Goal: Information Seeking & Learning: Learn about a topic

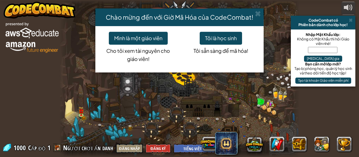
select select "vi"
click at [229, 38] on button "Tôi là học sinh" at bounding box center [220, 38] width 42 height 13
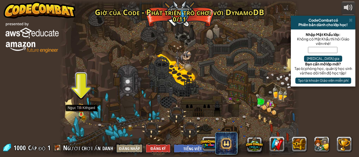
click at [82, 113] on img at bounding box center [80, 108] width 5 height 11
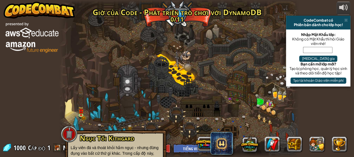
click at [105, 138] on span "Ngục Tối Kithgard" at bounding box center [107, 137] width 55 height 9
click at [108, 138] on span "Ngục Tối Kithgard" at bounding box center [107, 137] width 55 height 9
click at [84, 117] on link at bounding box center [82, 115] width 11 height 11
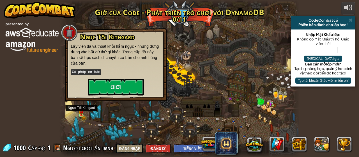
click at [75, 116] on div at bounding box center [179, 78] width 240 height 157
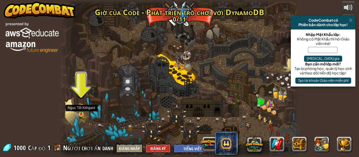
click at [81, 107] on img at bounding box center [80, 108] width 5 height 11
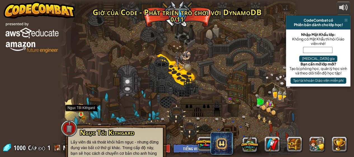
click at [81, 107] on img at bounding box center [80, 108] width 5 height 11
click at [81, 110] on img at bounding box center [81, 108] width 3 height 3
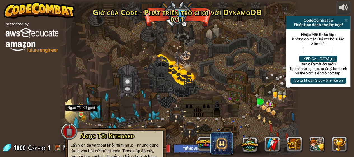
click at [80, 110] on img at bounding box center [81, 108] width 3 height 3
click at [79, 111] on img at bounding box center [80, 108] width 5 height 11
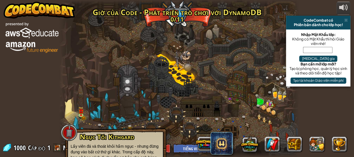
click at [78, 111] on div "Game Grove (Bị khóa) Tạo trò chơi của riêng bạn! Cú pháp cơ bản Đặt các đối tượ…" at bounding box center [179, 78] width 240 height 157
drag, startPoint x: 97, startPoint y: 133, endPoint x: 94, endPoint y: 134, distance: 4.0
click at [185, 148] on select "English ([GEOGRAPHIC_DATA]) English ([GEOGRAPHIC_DATA]) 简体中文 繁體中文 русский españ…" at bounding box center [193, 147] width 41 height 9
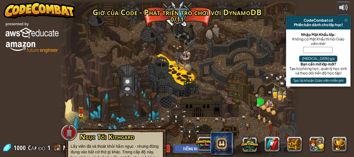
click at [174, 143] on select "English ([GEOGRAPHIC_DATA]) English ([GEOGRAPHIC_DATA]) 简体中文 繁體中文 русский españ…" at bounding box center [193, 147] width 41 height 9
click at [119, 138] on span "Ngục Tối Kithgard" at bounding box center [107, 136] width 55 height 9
click at [118, 139] on span "Ngục Tối Kithgard" at bounding box center [107, 136] width 55 height 9
click at [76, 110] on div at bounding box center [179, 78] width 240 height 157
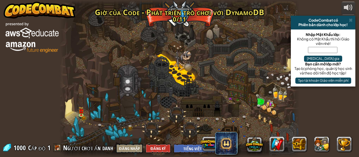
click at [78, 110] on div at bounding box center [179, 78] width 240 height 157
click at [80, 112] on div at bounding box center [81, 114] width 5 height 5
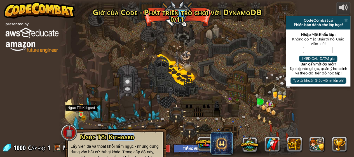
click at [81, 111] on img at bounding box center [80, 108] width 5 height 11
click at [82, 111] on img at bounding box center [80, 108] width 5 height 11
click at [80, 113] on img at bounding box center [80, 108] width 5 height 11
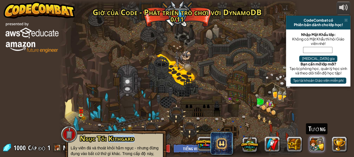
click at [317, 140] on button at bounding box center [317, 143] width 15 height 15
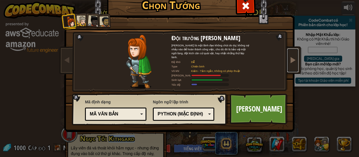
click at [291, 57] on span at bounding box center [292, 59] width 7 height 7
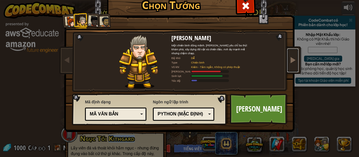
click at [290, 60] on span at bounding box center [292, 59] width 7 height 7
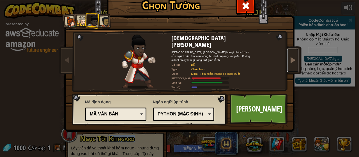
click at [290, 59] on span at bounding box center [292, 59] width 7 height 7
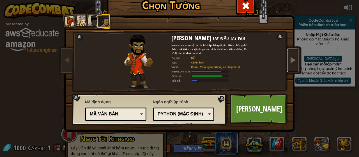
click at [290, 53] on link at bounding box center [292, 60] width 11 height 24
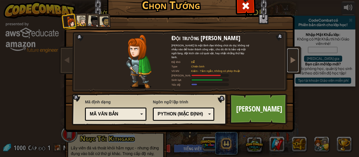
click at [290, 53] on link at bounding box center [292, 60] width 11 height 24
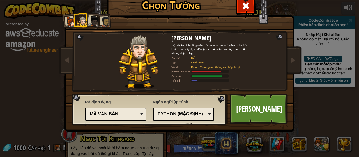
click at [254, 102] on link "[PERSON_NAME]" at bounding box center [258, 108] width 59 height 31
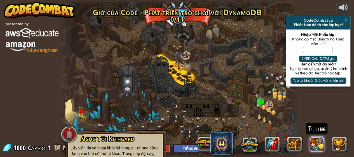
click at [313, 139] on button at bounding box center [317, 143] width 15 height 15
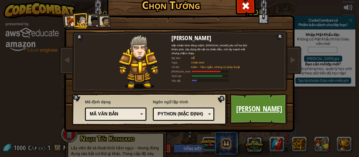
click at [264, 117] on link "[PERSON_NAME]" at bounding box center [258, 108] width 59 height 31
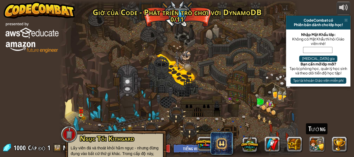
click at [317, 136] on div "Tướng" at bounding box center [272, 144] width 157 height 22
click at [317, 143] on button at bounding box center [317, 143] width 15 height 15
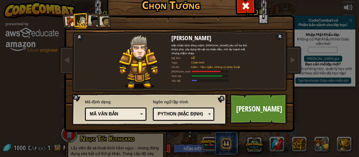
click at [165, 112] on div "Python (Mặc định)" at bounding box center [181, 114] width 48 height 6
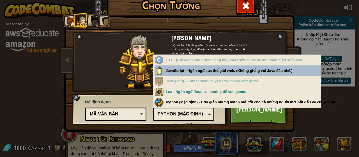
click at [127, 107] on div "Mã định dạng Mã văn bản Các blocks và code Khối Các khối (biểu tượng) Mã văn bả…" at bounding box center [115, 110] width 61 height 24
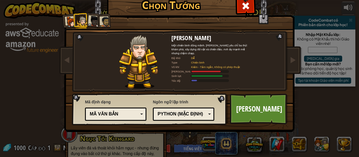
click at [108, 101] on span "Mã định dạng" at bounding box center [115, 102] width 61 height 6
click at [106, 111] on div "Mã văn bản" at bounding box center [114, 114] width 48 height 6
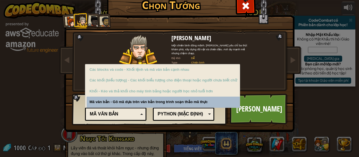
click at [114, 111] on div "Mã văn bản" at bounding box center [114, 114] width 48 height 6
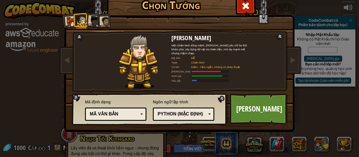
click at [90, 23] on div at bounding box center [93, 21] width 11 height 11
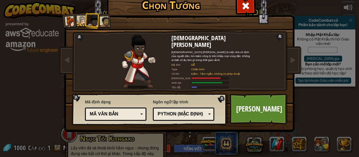
click at [92, 21] on div at bounding box center [93, 21] width 11 height 11
click at [97, 14] on ol at bounding box center [179, 14] width 231 height 0
drag, startPoint x: 100, startPoint y: 23, endPoint x: 96, endPoint y: 26, distance: 5.2
click at [97, 14] on ol at bounding box center [179, 14] width 231 height 0
click at [80, 17] on div at bounding box center [82, 21] width 10 height 10
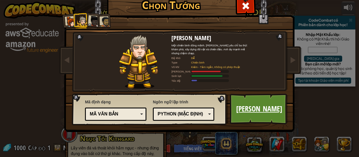
click at [249, 112] on link "[PERSON_NAME]" at bounding box center [258, 108] width 59 height 31
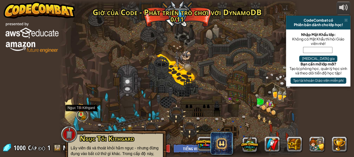
click at [77, 116] on link at bounding box center [82, 115] width 11 height 11
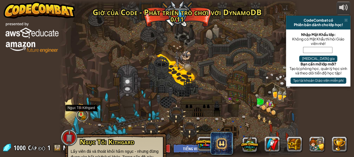
click at [81, 115] on link at bounding box center [82, 115] width 11 height 11
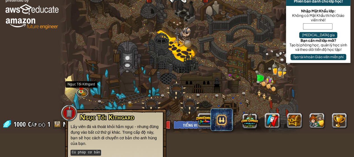
scroll to position [47, 0]
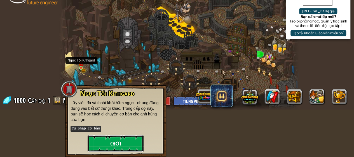
click at [126, 141] on button "Chơi" at bounding box center [116, 143] width 56 height 17
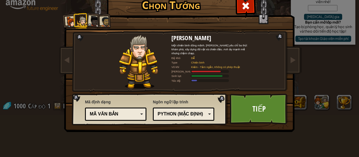
scroll to position [41, 0]
click at [253, 109] on link "Tiếp" at bounding box center [258, 108] width 59 height 31
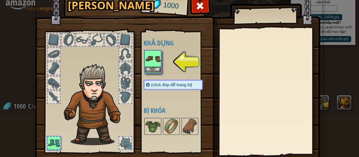
click at [148, 62] on img at bounding box center [153, 59] width 16 height 16
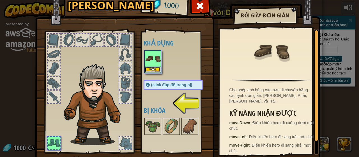
scroll to position [0, 0]
drag, startPoint x: 154, startPoint y: 66, endPoint x: 153, endPoint y: 70, distance: 3.7
click at [153, 67] on button "Mặc" at bounding box center [153, 70] width 16 height 6
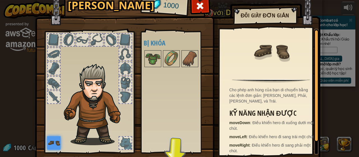
click at [67, 37] on div at bounding box center [68, 40] width 12 height 12
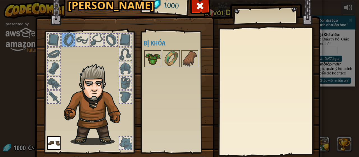
click at [157, 59] on img at bounding box center [153, 59] width 16 height 16
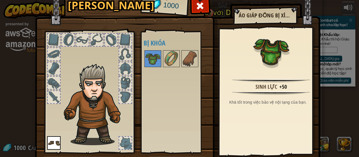
click at [271, 87] on div "Sinh lực" at bounding box center [266, 87] width 22 height 8
drag, startPoint x: 188, startPoint y: 60, endPoint x: 185, endPoint y: 61, distance: 3.9
click at [187, 60] on img at bounding box center [190, 59] width 16 height 16
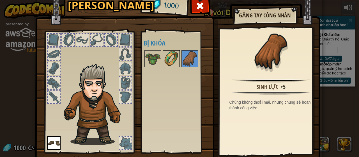
click at [172, 61] on img at bounding box center [171, 59] width 16 height 16
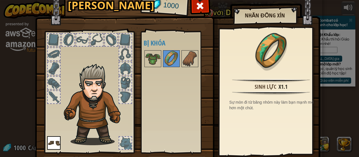
click at [76, 37] on div at bounding box center [82, 40] width 12 height 12
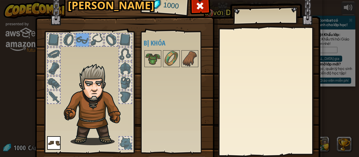
click at [53, 90] on div at bounding box center [53, 96] width 13 height 13
click at [52, 90] on div at bounding box center [89, 90] width 92 height 126
drag, startPoint x: 52, startPoint y: 90, endPoint x: 53, endPoint y: 93, distance: 3.5
click at [53, 93] on div at bounding box center [89, 90] width 92 height 126
click at [53, 93] on div at bounding box center [54, 97] width 12 height 12
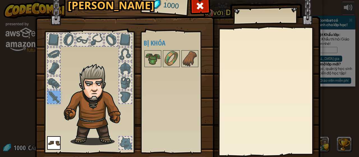
click at [50, 143] on img at bounding box center [53, 142] width 13 height 13
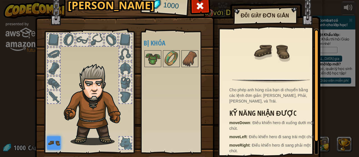
click at [52, 102] on div at bounding box center [54, 97] width 12 height 12
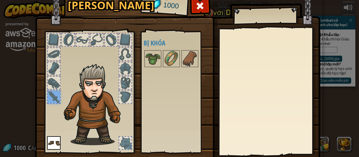
click at [53, 83] on div at bounding box center [54, 82] width 12 height 12
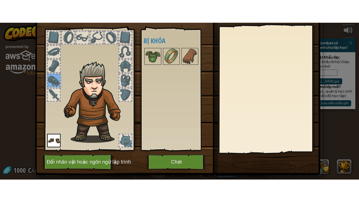
scroll to position [36, 0]
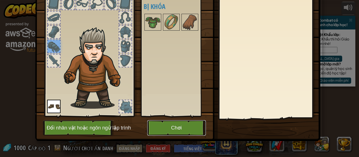
click at [183, 125] on button "Chơi" at bounding box center [176, 127] width 59 height 15
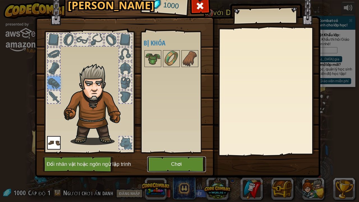
scroll to position [0, 0]
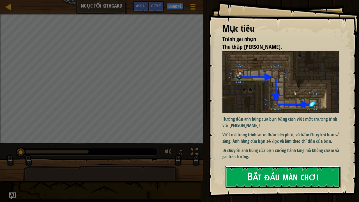
click at [319, 156] on button "Bắt đầu màn chơi" at bounding box center [282, 177] width 115 height 22
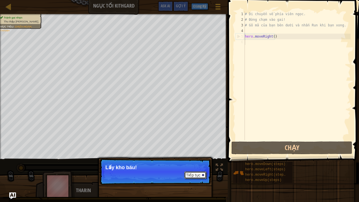
click at [194, 156] on button "Tiếp tục" at bounding box center [195, 174] width 22 height 7
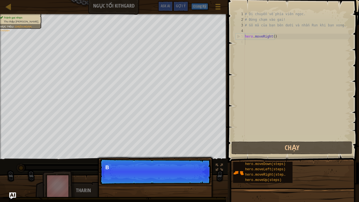
scroll to position [3, 0]
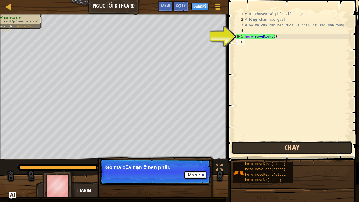
click at [256, 150] on button "Chạy" at bounding box center [291, 147] width 121 height 13
click at [256, 151] on button "Chạy" at bounding box center [291, 147] width 121 height 13
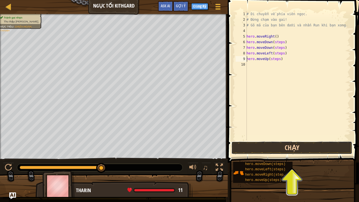
click at [303, 150] on button "Chạy" at bounding box center [291, 147] width 121 height 13
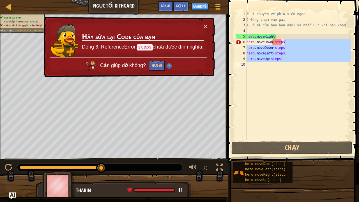
drag, startPoint x: 313, startPoint y: 42, endPoint x: 307, endPoint y: 109, distance: 67.5
click at [307, 109] on div "# Di chuyển về phía viên ngọc. # Đừng chạm vào gai! # Gõ mã của bạn bên dưới và…" at bounding box center [297, 81] width 105 height 140
drag, startPoint x: 263, startPoint y: 44, endPoint x: 255, endPoint y: 72, distance: 29.1
click at [234, 86] on div "hero.moveUp(steps) 1 2 3 4 5 6 7 8 9 10 # Di chuyển về phía viên ngọc. # Đừng c…" at bounding box center [292, 92] width 133 height 179
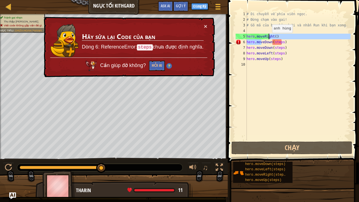
drag, startPoint x: 261, startPoint y: 41, endPoint x: 269, endPoint y: 38, distance: 8.2
click at [269, 38] on div "# Di chuyển về phía viên ngọc. # Đừng chạm vào gai! # Gõ mã của bạn bên dưới và…" at bounding box center [297, 81] width 105 height 140
type textarea "hero.moveRight() hero.moveDown(steps)"
click at [292, 81] on div "# Di chuyển về phía viên ngọc. # Đừng chạm vào gai! # Gõ mã của bạn bên dưới và…" at bounding box center [297, 81] width 105 height 140
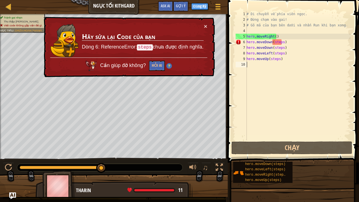
drag, startPoint x: 292, startPoint y: 81, endPoint x: 251, endPoint y: 82, distance: 41.2
click at [289, 82] on div "# Di chuyển về phía viên ngọc. # Đừng chạm vào gai! # Gõ mã của bạn bên dưới và…" at bounding box center [297, 81] width 105 height 140
click at [160, 68] on button "Hỏi AI" at bounding box center [157, 66] width 16 height 10
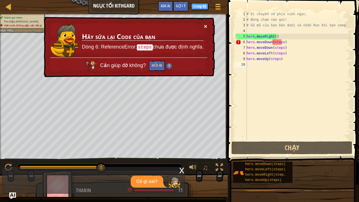
click at [206, 26] on button "×" at bounding box center [205, 26] width 3 height 6
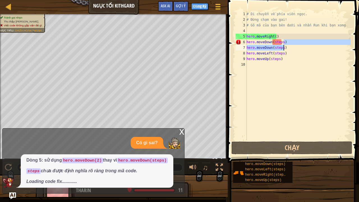
drag, startPoint x: 295, startPoint y: 42, endPoint x: 298, endPoint y: 48, distance: 7.3
click at [298, 48] on div "# Di chuyển về phía viên ngọc. # Đừng chạm vào gai! # Gõ mã của bạn bên dưới và…" at bounding box center [297, 81] width 105 height 140
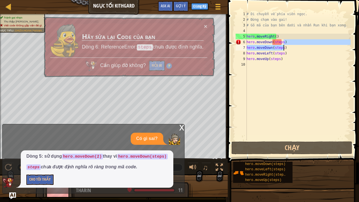
click at [303, 43] on div "# Di chuyển về phía viên ngọc. # Đừng chạm vào gai! # Gõ mã của bạn bên dưới và…" at bounding box center [297, 75] width 105 height 129
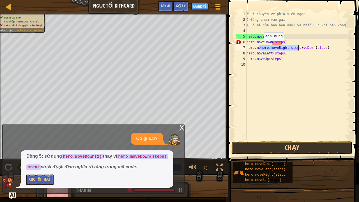
click at [261, 40] on div "# Di chuyển về phía viên ngọc. # Đừng chạm vào gai! # Gõ mã của bạn bên dưới và…" at bounding box center [297, 81] width 105 height 140
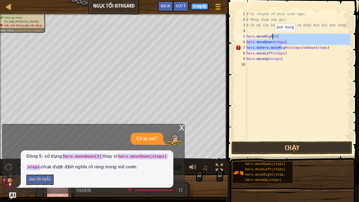
drag, startPoint x: 281, startPoint y: 47, endPoint x: 272, endPoint y: 37, distance: 14.3
click at [272, 37] on div "# Di chuyển về phía viên ngọc. # Đừng chạm vào gai! # Gõ mã của bạn bên dưới và…" at bounding box center [297, 81] width 105 height 140
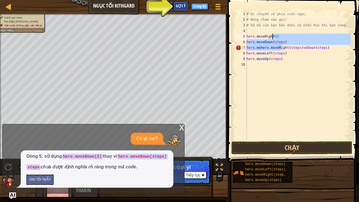
click at [181, 9] on div "Gợi ý" at bounding box center [180, 6] width 15 height 10
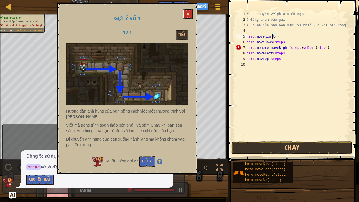
click at [187, 13] on span at bounding box center [188, 14] width 4 height 4
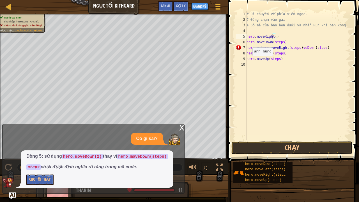
click at [136, 141] on p "Có gì sai?" at bounding box center [146, 138] width 21 height 6
click at [182, 128] on div "x" at bounding box center [181, 127] width 5 height 6
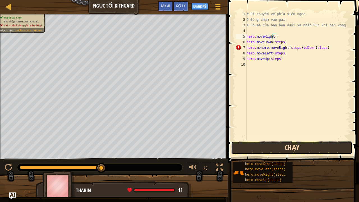
click at [302, 144] on button "Chạy" at bounding box center [291, 147] width 121 height 13
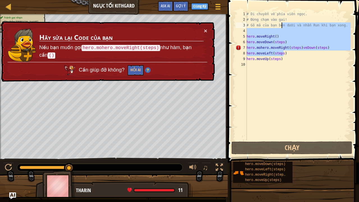
drag, startPoint x: 318, startPoint y: 51, endPoint x: 282, endPoint y: 27, distance: 43.8
click at [282, 27] on div "# Di chuyển về phía viên ngọc. # Đừng chạm vào gai! # Gõ mã của bạn bên dưới và…" at bounding box center [297, 81] width 105 height 140
type textarea "# Gõ mã của bạn bên"
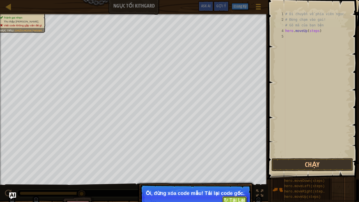
click at [232, 156] on button "↻ Tải Lại" at bounding box center [234, 200] width 25 height 8
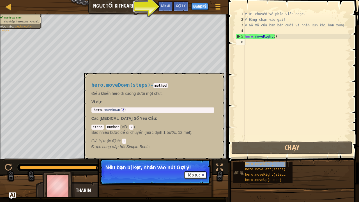
click at [278, 156] on div "hero.moveDown(steps)" at bounding box center [265, 163] width 45 height 5
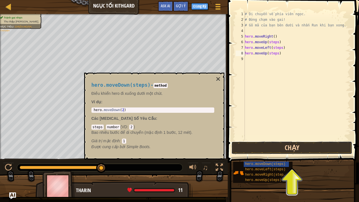
click at [321, 149] on button "Chạy" at bounding box center [291, 147] width 121 height 13
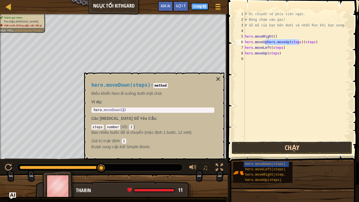
click at [289, 146] on button "Chạy" at bounding box center [291, 147] width 121 height 13
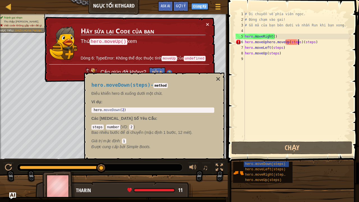
click at [316, 40] on div "# Di chuyển về phía viên ngọc. # Đừng chạm vào gai! # Gõ mã của bạn bên dưới và…" at bounding box center [296, 81] width 107 height 140
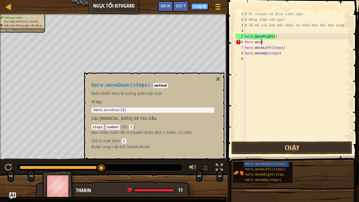
type textarea "h"
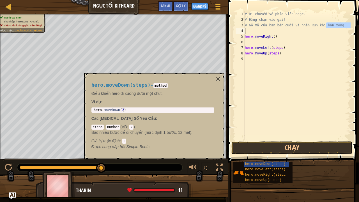
drag, startPoint x: 321, startPoint y: 22, endPoint x: 302, endPoint y: 29, distance: 19.5
click at [302, 29] on div "# Di chuyển về phía viên ngọc. # Đừng chạm vào gai! # Gõ mã của bạn bên dưới và…" at bounding box center [296, 81] width 107 height 140
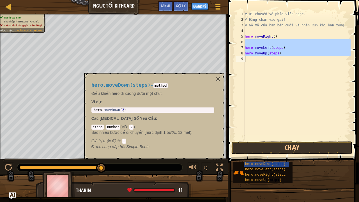
drag, startPoint x: 291, startPoint y: 31, endPoint x: 286, endPoint y: 68, distance: 37.2
click at [286, 68] on div "# Di chuyển về phía viên ngọc. # Đừng chạm vào gai! # Gõ mã của bạn bên dưới và…" at bounding box center [296, 81] width 107 height 140
type textarea "hero.moveUp(steps)"
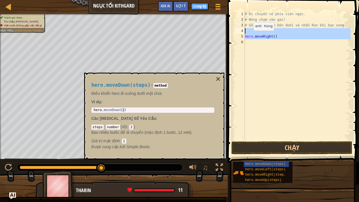
drag, startPoint x: 308, startPoint y: 43, endPoint x: 240, endPoint y: 29, distance: 69.1
click at [240, 29] on div "1 2 3 4 5 6 # Di chuyển về phía viên ngọc. # Đừng chạm vào gai! # Gõ mã của bạn…" at bounding box center [292, 75] width 116 height 129
type textarea "hero.moveRight()"
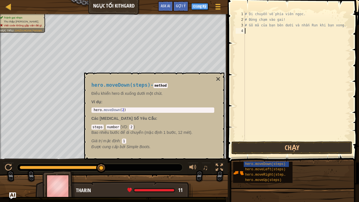
click at [303, 156] on div "hero.moveDown(steps) hero.moveLeft(steps) hero.moveRight(steps) hero.moveUp(ste…" at bounding box center [294, 172] width 122 height 22
click at [218, 79] on button "×" at bounding box center [217, 79] width 4 height 8
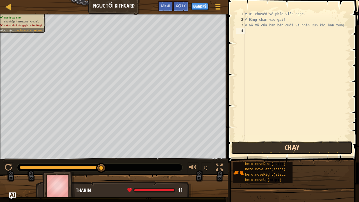
click at [275, 149] on button "Chạy" at bounding box center [291, 147] width 121 height 13
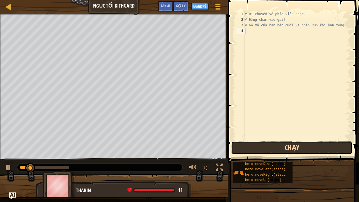
click at [275, 149] on button "Chạy" at bounding box center [291, 147] width 121 height 13
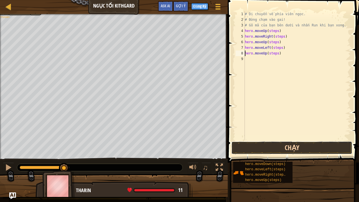
click at [291, 149] on button "Chạy" at bounding box center [291, 147] width 121 height 13
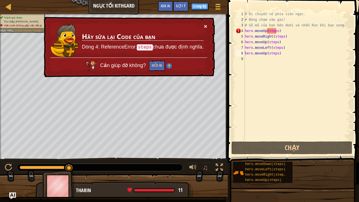
click at [205, 27] on button "×" at bounding box center [205, 26] width 3 height 6
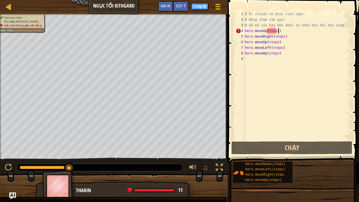
click at [287, 33] on div "# Di chuyển về phía viên ngọc. # Đừng chạm vào gai! # Gõ mã của bạn bên dưới và…" at bounding box center [296, 81] width 107 height 140
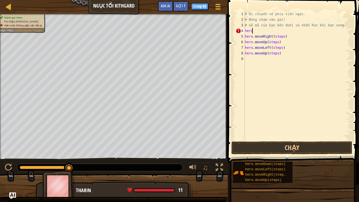
type textarea "h"
click at [267, 149] on button "Chạy" at bounding box center [291, 147] width 121 height 13
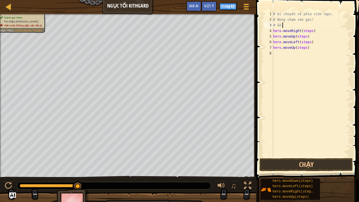
type textarea "#"
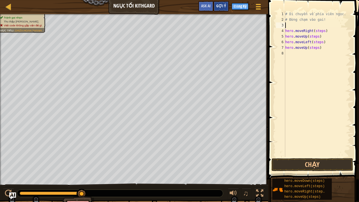
click at [228, 2] on div "Gợi ý" at bounding box center [220, 6] width 15 height 10
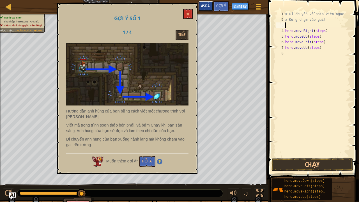
click at [208, 5] on span "Ask AI" at bounding box center [206, 5] width 10 height 5
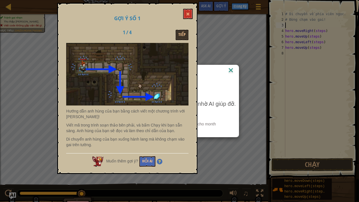
click at [231, 71] on img at bounding box center [230, 70] width 7 height 8
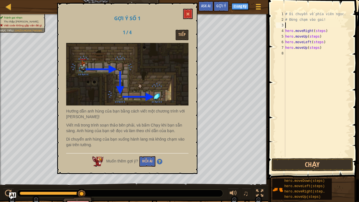
click at [136, 156] on div "Muốn thêm gợi ý? Hỏi AI" at bounding box center [127, 159] width 122 height 13
click at [147, 156] on button "Hỏi AI" at bounding box center [147, 161] width 16 height 10
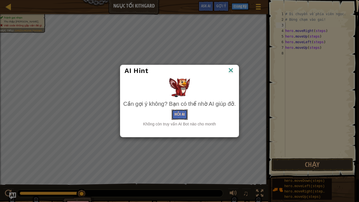
click at [173, 114] on button "Hỏi AI" at bounding box center [179, 114] width 16 height 10
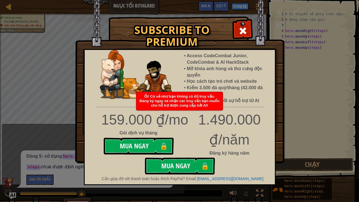
click at [243, 13] on img at bounding box center [179, 81] width 209 height 163
click at [243, 25] on div at bounding box center [243, 30] width 18 height 18
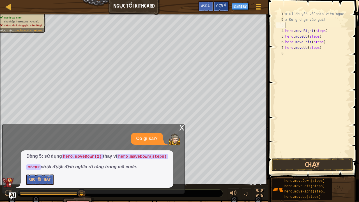
click at [224, 5] on span "Gợi ý" at bounding box center [221, 5] width 10 height 5
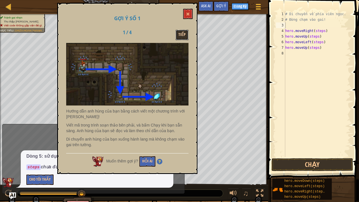
click at [178, 38] on button "Tiếp" at bounding box center [181, 35] width 13 height 10
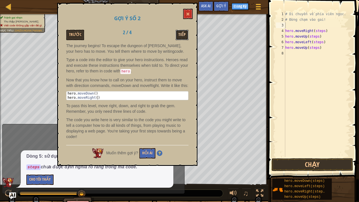
click at [183, 35] on button "Tiếp" at bounding box center [181, 35] width 13 height 10
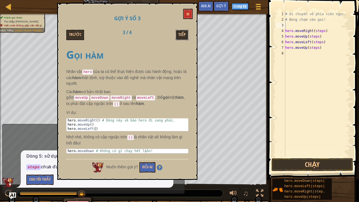
click at [179, 35] on button "Tiếp" at bounding box center [181, 35] width 13 height 10
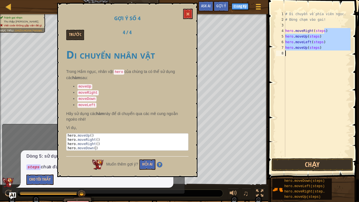
drag, startPoint x: 309, startPoint y: 33, endPoint x: 266, endPoint y: 154, distance: 128.1
click at [266, 154] on div "hero.moveRight(steps) 1 2 3 4 5 6 7 8 # Di chuyển về phía viên ngọc. # Đừng chạ…" at bounding box center [312, 101] width 92 height 196
type textarea "hero.moveUp(steps)"
drag, startPoint x: 279, startPoint y: 50, endPoint x: 322, endPoint y: 31, distance: 47.3
click at [322, 31] on div "hero.moveUp(steps) 1 2 3 4 5 6 7 8 # Di chuyển về phía viên ngọc. # Đừng chạm v…" at bounding box center [312, 101] width 92 height 196
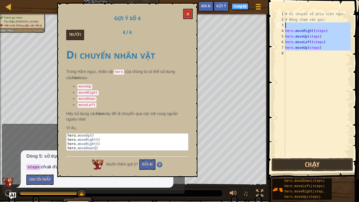
drag, startPoint x: 278, startPoint y: 55, endPoint x: 302, endPoint y: 26, distance: 37.7
click at [302, 26] on div "1 2 3 4 5 6 7 8 # Di chuyển về phía viên ngọc. # Đừng chạm vào gai! hero . move…" at bounding box center [313, 84] width 76 height 146
type textarea "hero.moveRight(steps)"
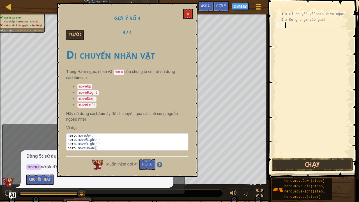
click at [44, 156] on button "Cho Tôi Thấy" at bounding box center [39, 179] width 27 height 10
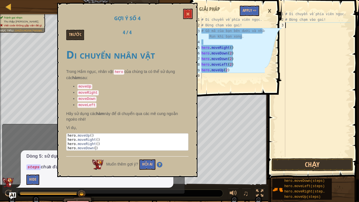
click at [290, 25] on div "# Di chuyển về phía viên ngọc. # Đừng chạm vào gai!" at bounding box center [317, 89] width 66 height 157
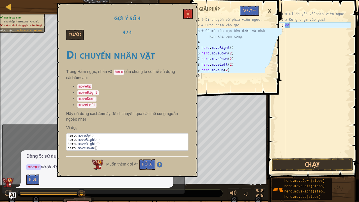
type textarea "g"
click at [289, 25] on div "# Di chuyển về phía viên ngọc. # Đừng chạm vào gai! g" at bounding box center [317, 89] width 66 height 157
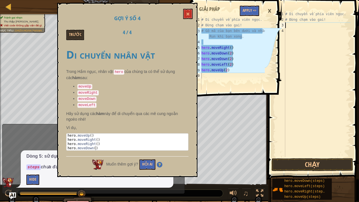
click at [285, 36] on div "# Di chuyển về phía viên ngọc. # Đừng chạm vào gai!" at bounding box center [317, 89] width 66 height 157
drag, startPoint x: 285, startPoint y: 36, endPoint x: 285, endPoint y: 44, distance: 7.8
click at [285, 44] on div "# Di chuyển về phía viên ngọc. # Đừng chạm vào gai!" at bounding box center [317, 89] width 66 height 157
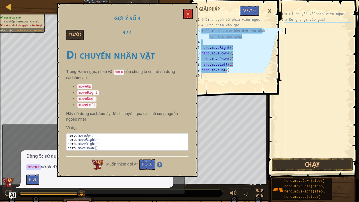
click at [285, 43] on div "# Di chuyển về phía viên ngọc. # Đừng chạm vào gai!" at bounding box center [317, 89] width 66 height 157
click at [286, 38] on div "# Di chuyển về phía viên ngọc. # Đừng chạm vào gai!" at bounding box center [317, 89] width 66 height 157
click at [284, 32] on div "4" at bounding box center [280, 31] width 9 height 6
type textarea "6"
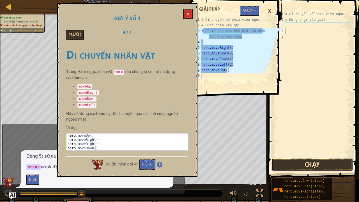
click at [343, 156] on button "Chạy" at bounding box center [312, 164] width 82 height 13
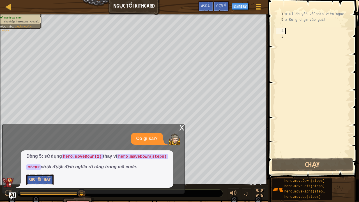
click at [38, 156] on button "Cho Tôi Thấy" at bounding box center [39, 179] width 27 height 10
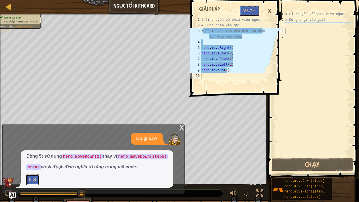
click at [36, 156] on button "Hide" at bounding box center [32, 179] width 13 height 10
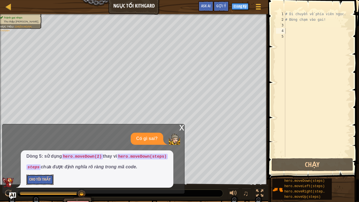
click at [36, 156] on button "Cho Tôi Thấy" at bounding box center [39, 179] width 27 height 10
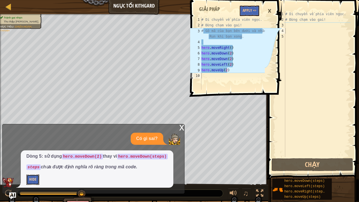
click at [36, 156] on button "Hide" at bounding box center [32, 179] width 13 height 10
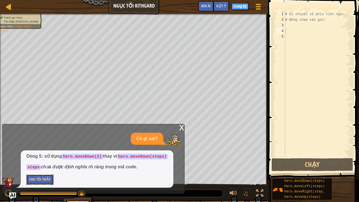
click at [36, 156] on button "Cho Tôi Thấy" at bounding box center [39, 179] width 27 height 10
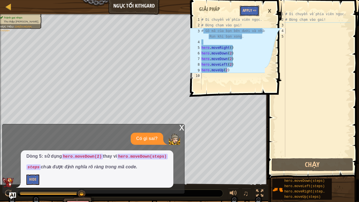
click at [254, 9] on button "Apply =>" at bounding box center [249, 11] width 19 height 10
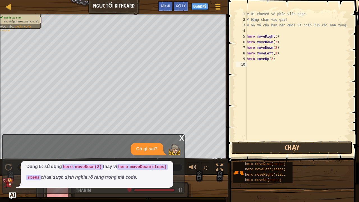
click at [182, 137] on div "x" at bounding box center [181, 137] width 5 height 6
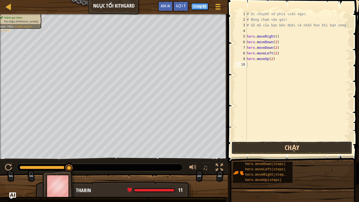
click at [285, 146] on button "Chạy" at bounding box center [291, 147] width 121 height 13
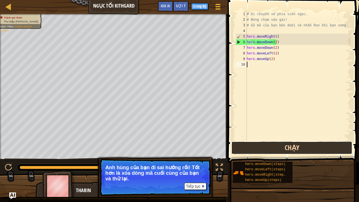
click at [276, 145] on button "Chạy" at bounding box center [291, 147] width 121 height 13
click at [285, 153] on button "Chạy" at bounding box center [291, 147] width 121 height 13
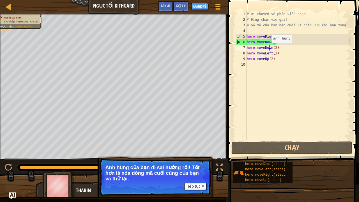
drag, startPoint x: 294, startPoint y: 54, endPoint x: 279, endPoint y: 44, distance: 17.9
click at [271, 48] on div "# Di chuyển về phía viên ngọc. # Đừng chạm vào gai! # Gõ mã của bạn bên dưới và…" at bounding box center [297, 81] width 105 height 140
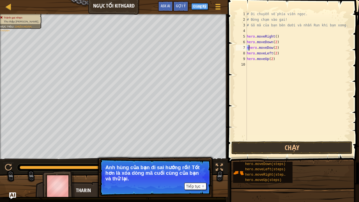
click at [270, 48] on div "# Di chuyển về phía viên ngọc. # Đừng chạm vào gai! # Gõ mã của bạn bên dưới và…" at bounding box center [297, 81] width 105 height 140
click at [286, 47] on div "# Di chuyển về phía viên ngọc. # Đừng chạm vào gai! # Gõ mã của bạn bên dưới và…" at bounding box center [297, 81] width 105 height 140
type textarea "n"
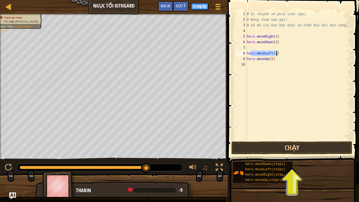
drag, startPoint x: 250, startPoint y: 54, endPoint x: 282, endPoint y: 54, distance: 32.0
click at [282, 54] on div "# Di chuyển về phía viên ngọc. # Đừng chạm vào gai! # Gõ mã của bạn bên dưới và…" at bounding box center [297, 81] width 105 height 140
drag, startPoint x: 267, startPoint y: 59, endPoint x: 282, endPoint y: 55, distance: 15.2
click at [282, 55] on div "# Di chuyển về phía viên ngọc. # Đừng chạm vào gai! # Gõ mã của bạn bên dưới và…" at bounding box center [297, 81] width 105 height 140
type textarea "hero.moveUp(2)"
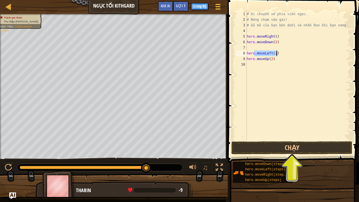
drag, startPoint x: 288, startPoint y: 54, endPoint x: 277, endPoint y: 69, distance: 18.8
click at [254, 62] on div "Bản đồ Ngục Tối Kithgard Tuỳ chọn Xong Đăng Ký Gợi ý Ask AI 1 2 3 4 5 6 7 8 9 1…" at bounding box center [179, 101] width 359 height 202
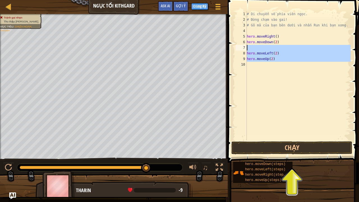
drag, startPoint x: 303, startPoint y: 85, endPoint x: 251, endPoint y: 48, distance: 63.6
click at [252, 48] on div "# Di chuyển về phía viên ngọc. # Đừng chạm vào gai! # Gõ mã của bạn bên dưới và…" at bounding box center [297, 81] width 105 height 140
type textarea "hero.moveLeft(2)"
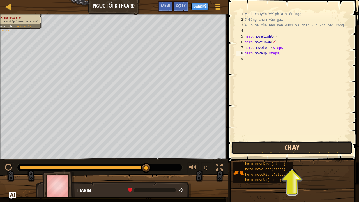
click at [300, 153] on button "Chạy" at bounding box center [291, 147] width 121 height 13
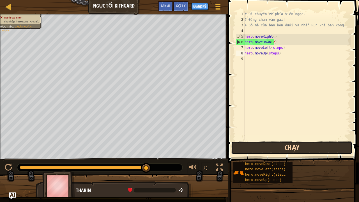
click at [281, 152] on button "Chạy" at bounding box center [291, 147] width 121 height 13
click at [293, 145] on button "Chạy" at bounding box center [291, 147] width 121 height 13
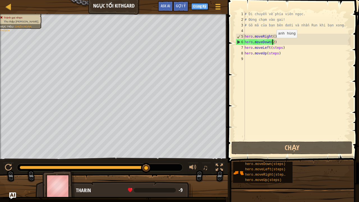
click at [271, 43] on div "# Di chuyển về phía viên ngọc. # Đừng chạm vào gai! # Gõ mã của bạn bên dưới và…" at bounding box center [296, 81] width 107 height 140
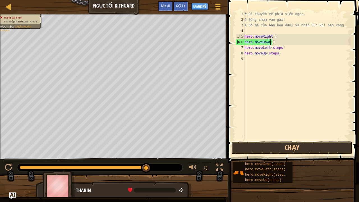
type textarea "hero.moveDown(1)"
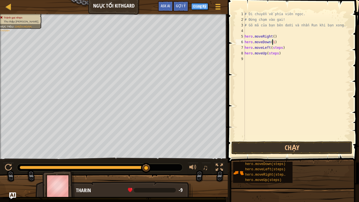
drag, startPoint x: 288, startPoint y: 66, endPoint x: 294, endPoint y: 74, distance: 9.6
click at [289, 67] on div "# Di chuyển về phía viên ngọc. # Đừng chạm vào gai! # Gõ mã của bạn bên dưới và…" at bounding box center [296, 81] width 107 height 140
click at [298, 146] on button "Chạy" at bounding box center [291, 147] width 121 height 13
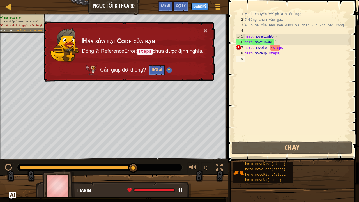
click at [280, 50] on div "# Di chuyển về phía viên ngọc. # Đừng chạm vào gai! # Gõ mã của bạn bên dưới và…" at bounding box center [296, 81] width 107 height 140
click at [277, 55] on div "# Di chuyển về phía viên ngọc. # Đừng chạm vào gai! # Gõ mã của bạn bên dưới và…" at bounding box center [296, 81] width 107 height 140
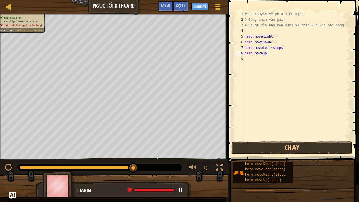
click at [279, 50] on div "# Di chuyển về phía viên ngọc. # Đừng chạm vào gai! # Gõ mã của bạn bên dưới và…" at bounding box center [296, 81] width 107 height 140
click at [294, 148] on button "Chạy" at bounding box center [291, 147] width 121 height 13
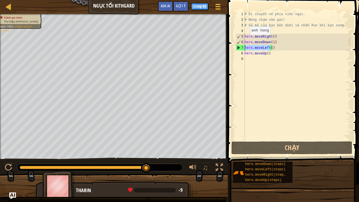
drag, startPoint x: 258, startPoint y: 43, endPoint x: 235, endPoint y: 48, distance: 23.7
click at [235, 48] on div "hero.moveLeft() 1 2 3 4 5 6 7 8 9 # Di chuyển về phía viên ngọc. # Đừng chạm và…" at bounding box center [292, 75] width 116 height 129
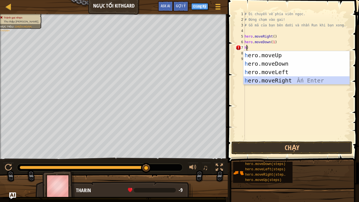
click at [284, 82] on div "h ero.moveUp Ấn Enter h ero.moveDown Ấn Enter h ero.moveLeft Ấn Enter h ero.mov…" at bounding box center [296, 76] width 106 height 50
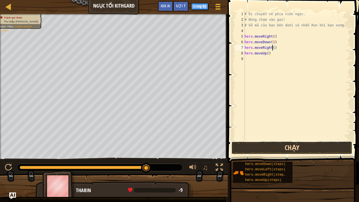
click at [280, 145] on button "Chạy" at bounding box center [291, 147] width 121 height 13
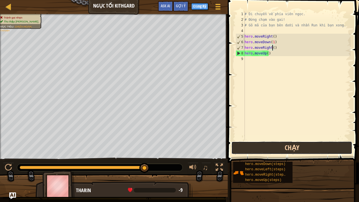
click at [294, 146] on button "Chạy" at bounding box center [291, 147] width 121 height 13
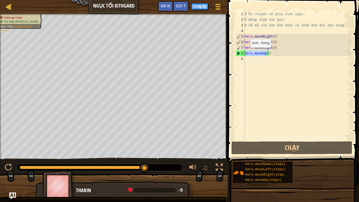
drag, startPoint x: 263, startPoint y: 54, endPoint x: 240, endPoint y: 54, distance: 23.0
click at [240, 54] on div "hero.moveRight() 1 2 3 4 5 6 7 8 9 # Di chuyển về phía viên ngọc. # Đừng chạm v…" at bounding box center [292, 75] width 116 height 129
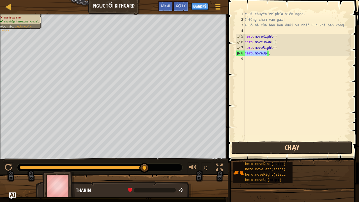
type textarea ")"
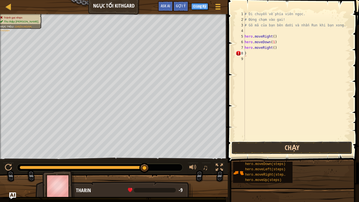
click at [277, 150] on button "Chạy" at bounding box center [291, 147] width 121 height 13
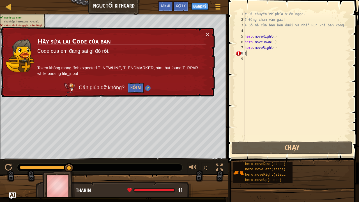
click at [298, 54] on div "# Di chuyển về phía viên ngọc. # Đừng chạm vào gai! # Gõ mã của bạn bên dưới và…" at bounding box center [296, 81] width 107 height 140
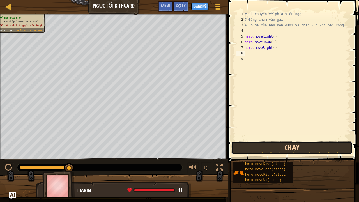
click at [279, 149] on button "Chạy" at bounding box center [291, 147] width 121 height 13
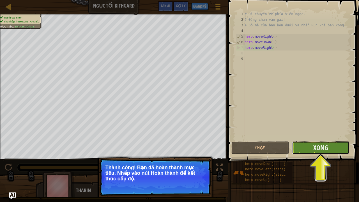
click at [304, 149] on button "Xong" at bounding box center [320, 147] width 57 height 13
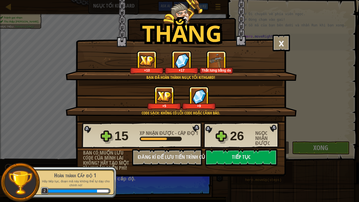
click at [215, 68] on div "Thắt lưng bằng da" at bounding box center [216, 70] width 32 height 4
click at [231, 156] on button "Tiếp tục" at bounding box center [241, 157] width 72 height 17
select select "vi"
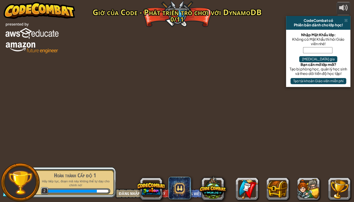
select select "vi"
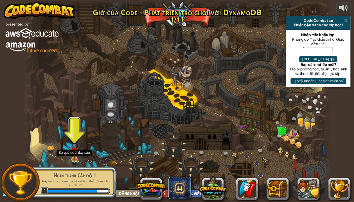
click at [76, 150] on img at bounding box center [75, 150] width 8 height 17
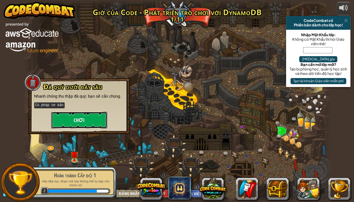
click at [89, 124] on button "Chơi" at bounding box center [79, 120] width 56 height 17
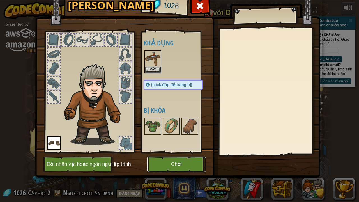
click at [197, 156] on button "Chơi" at bounding box center [176, 163] width 59 height 15
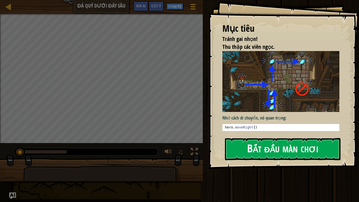
click at [262, 148] on button "Bắt đầu màn chơi" at bounding box center [282, 149] width 115 height 22
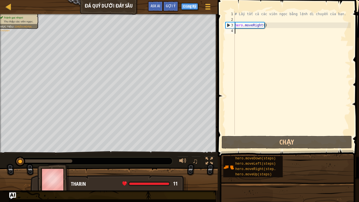
click at [275, 149] on span at bounding box center [289, 70] width 146 height 173
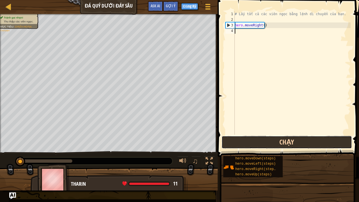
click at [273, 148] on button "Chạy" at bounding box center [286, 142] width 131 height 13
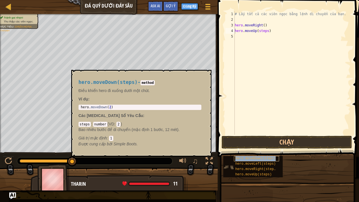
click at [256, 156] on span "hero.moveDown(steps)" at bounding box center [255, 158] width 40 height 4
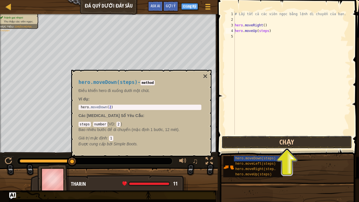
click at [276, 144] on button "Chạy" at bounding box center [286, 142] width 131 height 13
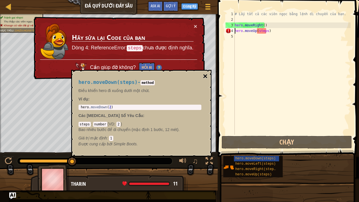
click at [206, 74] on button "×" at bounding box center [205, 76] width 4 height 8
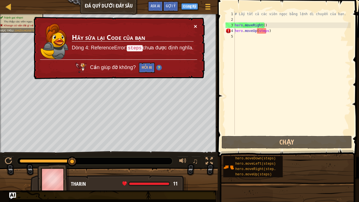
click at [194, 23] on button "×" at bounding box center [195, 26] width 3 height 6
click at [266, 33] on div "# Lấy tất cả các viên ngọc bằng lệnh di chuyển của bạn. hero . moveRight ( ) he…" at bounding box center [291, 78] width 117 height 134
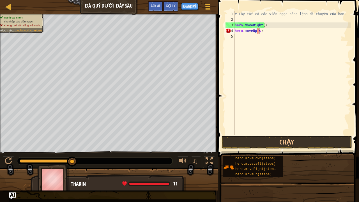
type textarea "hero.moveUp()"
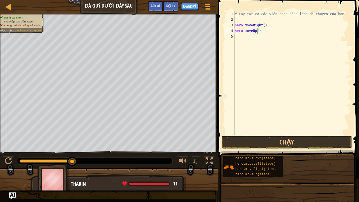
click at [256, 38] on div "# Lấy tất cả các viên ngọc bằng lệnh di chuyển của bạn. hero . moveRight ( ) he…" at bounding box center [291, 78] width 117 height 134
drag, startPoint x: 259, startPoint y: 33, endPoint x: 220, endPoint y: 33, distance: 39.2
click at [220, 33] on div "1 2 3 4 5 # Lấy tất cả các viên ngọc bằng lệnh di chuyển của bạn. hero . moveRi…" at bounding box center [287, 89] width 143 height 173
type textarea "hero.moveUp()"
type textarea "h"
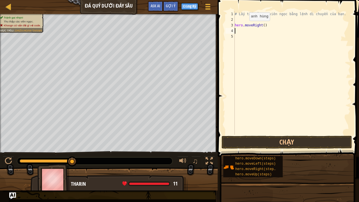
scroll to position [3, 0]
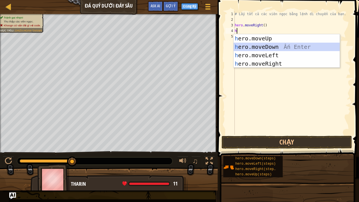
click at [266, 47] on div "h ero.moveUp Ấn Enter h ero.moveDown Ấn Enter h ero.moveLeft Ấn Enter h ero.mov…" at bounding box center [286, 59] width 106 height 50
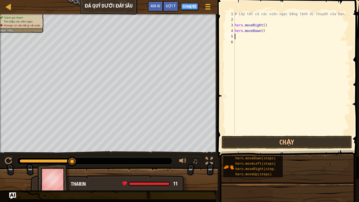
type textarea "h"
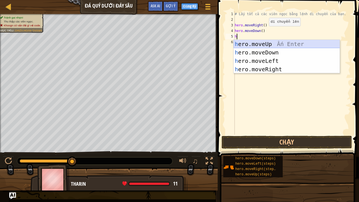
click at [270, 41] on div "h ero.moveUp Ấn Enter h ero.moveDown Ấn Enter h ero.moveLeft Ấn Enter h ero.mov…" at bounding box center [286, 65] width 106 height 50
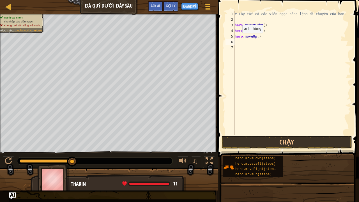
type textarea "h"
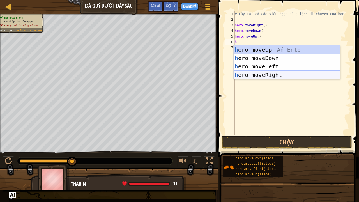
click at [261, 76] on div "h ero.moveUp Ấn Enter h ero.moveDown Ấn Enter h ero.moveLeft Ấn Enter h ero.mov…" at bounding box center [286, 70] width 106 height 50
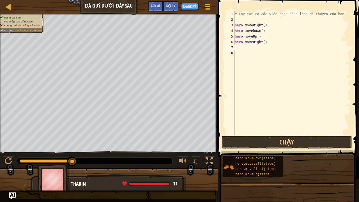
type textarea "h"
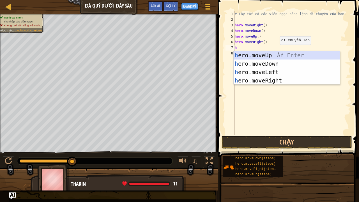
click at [273, 55] on div "h ero.moveUp Ấn Enter h ero.moveDown Ấn Enter h ero.moveLeft Ấn Enter h ero.mov…" at bounding box center [286, 76] width 106 height 50
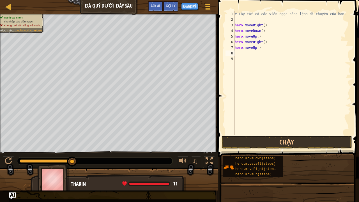
type textarea "h"
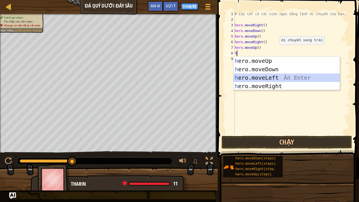
click at [248, 80] on div "h ero.moveUp Ấn Enter h ero.moveDown Ấn Enter h ero.moveLeft Ấn Enter h ero.mov…" at bounding box center [286, 82] width 106 height 50
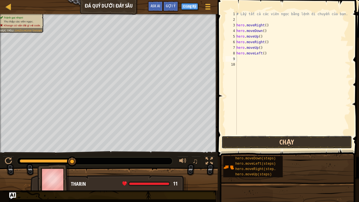
click at [255, 141] on button "Chạy" at bounding box center [286, 142] width 131 height 13
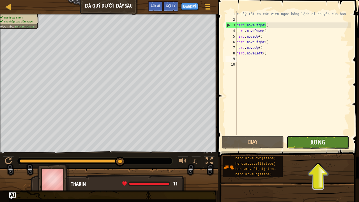
click at [307, 147] on button "Xong" at bounding box center [317, 142] width 62 height 13
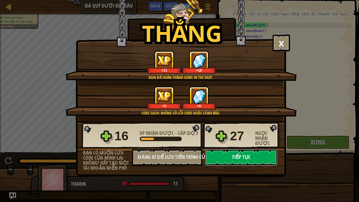
click at [233, 154] on button "Tiếp tục" at bounding box center [241, 157] width 72 height 17
select select "vi"
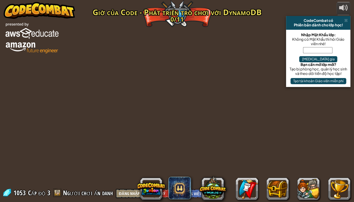
select select "vi"
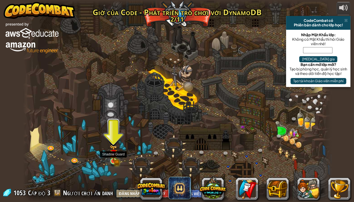
click at [111, 156] on img at bounding box center [114, 153] width 8 height 17
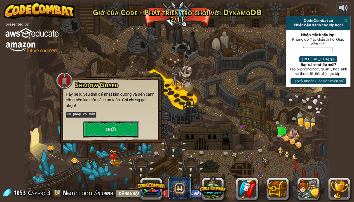
click at [117, 128] on button "Chơi" at bounding box center [111, 129] width 56 height 17
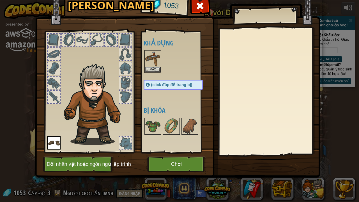
click at [168, 90] on div "Khả dụng [PERSON_NAME] (click đúp để trang bị) Bị khóa" at bounding box center [178, 92] width 70 height 117
click at [169, 85] on span "(click đúp để trang bị)" at bounding box center [171, 84] width 41 height 4
click at [171, 84] on span "(click đúp để trang bị)" at bounding box center [171, 84] width 41 height 4
click at [176, 156] on button "Chơi" at bounding box center [176, 163] width 59 height 15
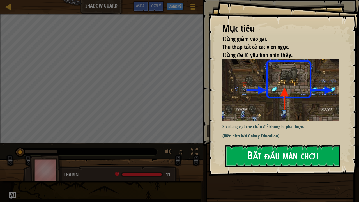
click at [291, 156] on button "Bắt đầu màn chơi" at bounding box center [282, 156] width 115 height 22
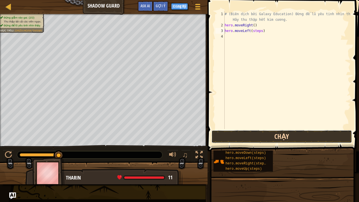
click at [300, 132] on button "Chạy" at bounding box center [281, 136] width 140 height 13
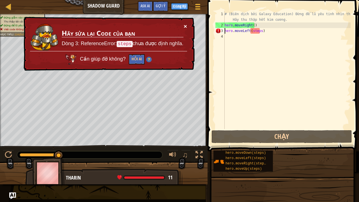
click at [185, 26] on button "×" at bounding box center [185, 26] width 3 height 6
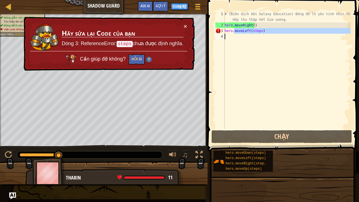
drag, startPoint x: 233, startPoint y: 31, endPoint x: 244, endPoint y: 177, distance: 146.7
click at [241, 156] on div "Gợi ý hero.moveLeft(steps) 1 2 3 4 # (Biên dịch bởi Galaxy Education) Đừng để l…" at bounding box center [282, 99] width 153 height 199
click at [264, 33] on div "# (Biên dịch bởi Galaxy Education) Đừng để lũ yêu tinh nhìn thấy. Hãy thu thập …" at bounding box center [286, 70] width 127 height 118
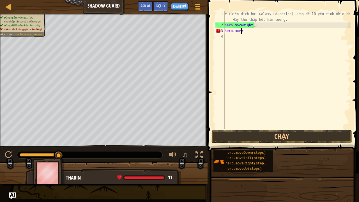
type textarea "h"
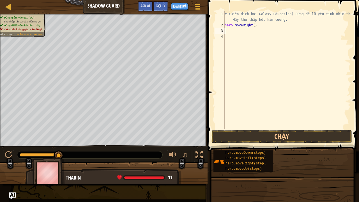
type textarea "h"
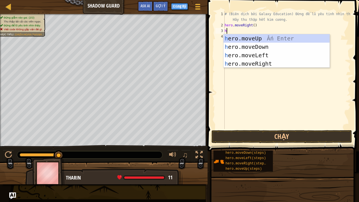
scroll to position [3, 0]
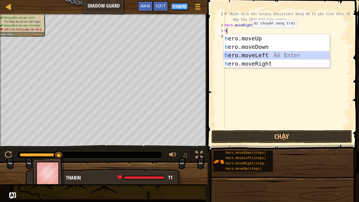
click at [261, 58] on div "h ero.moveUp Ấn Enter h ero.moveDown Ấn Enter h ero.moveLeft Ấn Enter h ero.mov…" at bounding box center [276, 59] width 106 height 50
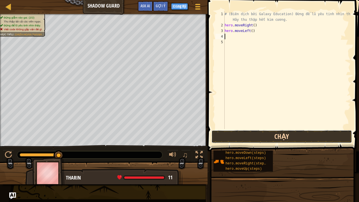
click at [315, 141] on button "Chạy" at bounding box center [281, 136] width 140 height 13
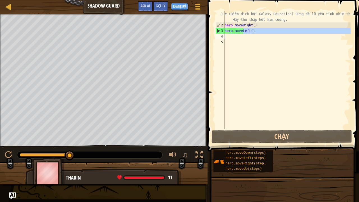
drag, startPoint x: 242, startPoint y: 33, endPoint x: 249, endPoint y: 34, distance: 7.3
click at [243, 38] on div "# (Biên dịch bởi Galaxy Education) Đừng để lũ yêu tinh nhìn thấy. Hãy thu thập …" at bounding box center [286, 78] width 127 height 134
click at [255, 27] on div "# (Biên dịch bởi Galaxy Education) Đừng để lũ yêu tinh nhìn thấy. Hãy thu thập …" at bounding box center [286, 78] width 127 height 134
type textarea "hero.moveRight("
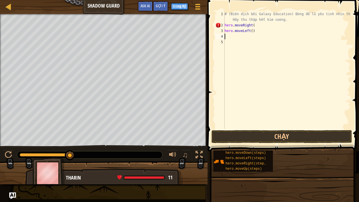
click at [260, 34] on div "# (Biên dịch bởi Galaxy Education) Đừng để lũ yêu tinh nhìn thấy. Hãy thu thập …" at bounding box center [286, 78] width 127 height 134
click at [255, 30] on div "# (Biên dịch bởi Galaxy Education) Đừng để lũ yêu tinh nhìn thấy. Hãy thu thập …" at bounding box center [286, 78] width 127 height 134
drag, startPoint x: 254, startPoint y: 30, endPoint x: 210, endPoint y: 35, distance: 44.3
click at [210, 35] on div "hero.moveLeft() 1 2 3 4 5 # (Biên dịch bởi Galaxy Education) Đừng để lũ yêu tin…" at bounding box center [282, 87] width 153 height 168
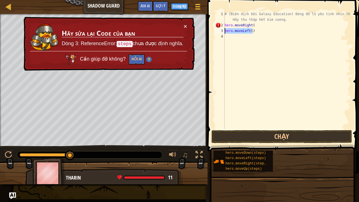
drag, startPoint x: 255, startPoint y: 30, endPoint x: 214, endPoint y: 33, distance: 41.3
click at [214, 33] on div "hero.moveLeft() 1 2 3 4 # (Biên dịch bởi Galaxy Education) Đừng để lũ yêu tinh …" at bounding box center [282, 87] width 153 height 168
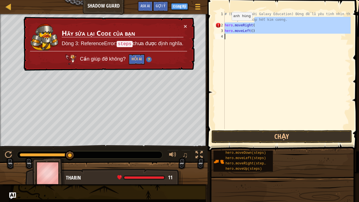
drag, startPoint x: 250, startPoint y: 20, endPoint x: 211, endPoint y: 42, distance: 45.4
click at [211, 42] on div "hero.moveLeft() 1 2 3 4 # (Biên dịch bởi Galaxy Education) Đừng để lũ yêu tinh …" at bounding box center [282, 87] width 153 height 168
type textarea "hero.moveLeft()"
click at [305, 86] on div "# (Biên dịch bởi Galaxy Education) Đừng để lũ yêu tinh nhìn thấy. Hãy thu thập …" at bounding box center [286, 70] width 127 height 118
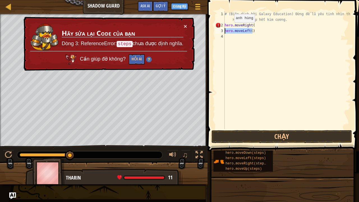
drag, startPoint x: 268, startPoint y: 30, endPoint x: 205, endPoint y: 28, distance: 62.8
click at [206, 28] on div "Gợi ý 1 2 3 4 # (Biên dịch bởi Galaxy Education) Đừng để lũ yêu tinh nhìn thấy.…" at bounding box center [282, 101] width 153 height 202
type textarea "hero.moveLeft()"
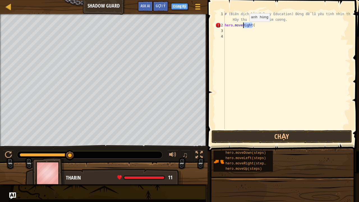
drag, startPoint x: 243, startPoint y: 30, endPoint x: 245, endPoint y: 27, distance: 3.4
click at [245, 27] on div "# (Biên dịch bởi Galaxy Education) Đừng để lũ yêu tinh nhìn thấy. Hãy thu thập …" at bounding box center [286, 78] width 127 height 134
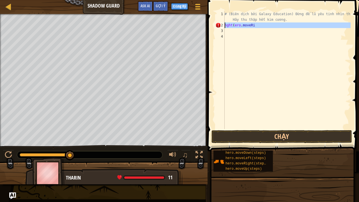
drag, startPoint x: 233, startPoint y: 28, endPoint x: 219, endPoint y: 26, distance: 14.2
click at [219, 26] on div "hght(ero.moveRi 1 2 3 4 # (Biên dịch bởi Galaxy Education) Đừng để lũ yêu tinh …" at bounding box center [282, 70] width 136 height 118
type textarea "hght(ero.moveRi"
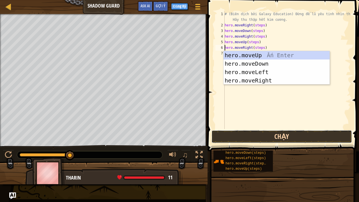
click at [301, 135] on button "Chạy" at bounding box center [281, 136] width 140 height 13
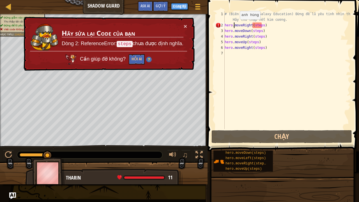
click at [235, 25] on div "# (Biên dịch bởi Galaxy Education) Đừng để lũ yêu tinh nhìn thấy. Hãy thu thập …" at bounding box center [286, 78] width 127 height 134
click at [189, 22] on div "× Hãy sửa lại Code của bạn Dòng 2: ReferenceError: steps chưa được định nghĩa. …" at bounding box center [108, 43] width 173 height 57
click at [184, 24] on button "×" at bounding box center [185, 26] width 3 height 6
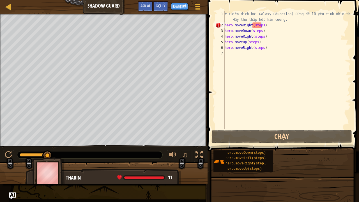
click at [272, 25] on div "# (Biên dịch bởi Galaxy Education) Đừng để lũ yêu tinh nhìn thấy. Hãy thu thập …" at bounding box center [286, 78] width 127 height 134
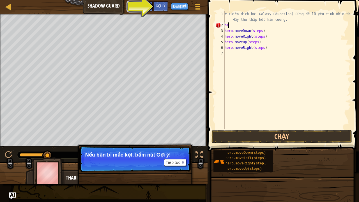
type textarea "h"
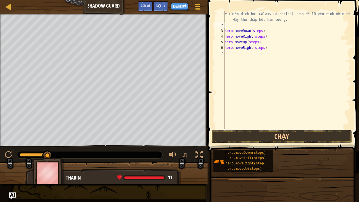
type textarea "h"
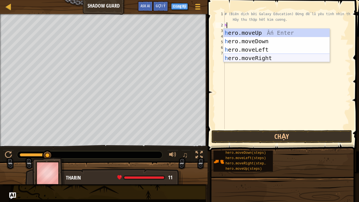
click at [270, 57] on div "h ero.moveUp Ấn Enter h ero.moveDown Ấn Enter h ero.moveLeft Ấn Enter h ero.mov…" at bounding box center [276, 54] width 106 height 50
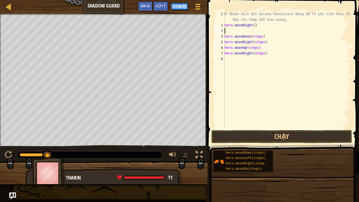
click at [259, 36] on div "# (Biên dịch bởi Galaxy Education) Đừng để lũ yêu tinh nhìn thấy. Hãy thu thập …" at bounding box center [286, 78] width 127 height 134
type textarea "hero.moveDown(steps)"
click at [228, 33] on div "# (Biên dịch bởi Galaxy Education) Đừng để lũ yêu tinh nhìn thấy. Hãy thu thập …" at bounding box center [286, 78] width 127 height 134
click at [225, 29] on div "# (Biên dịch bởi Galaxy Education) Đừng để lũ yêu tinh nhìn thấy. Hãy thu thập …" at bounding box center [286, 78] width 127 height 134
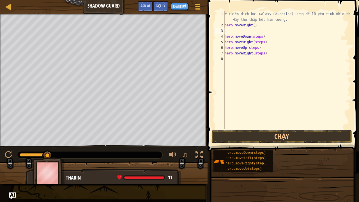
click at [225, 29] on div "# (Biên dịch bởi Galaxy Education) Đừng để lũ yêu tinh nhìn thấy. Hãy thu thập …" at bounding box center [286, 78] width 127 height 134
click at [259, 30] on div "# (Biên dịch bởi Galaxy Education) Đừng để lũ yêu tinh nhìn thấy. Hãy thu thập …" at bounding box center [286, 78] width 127 height 134
click at [260, 36] on div "# (Biên dịch bởi Galaxy Education) Đừng để lũ yêu tinh nhìn thấy. Hãy thu thập …" at bounding box center [286, 78] width 127 height 134
click at [254, 36] on div "# (Biên dịch bởi Galaxy Education) Đừng để lũ yêu tinh nhìn thấy. Hãy thu thập …" at bounding box center [286, 78] width 127 height 134
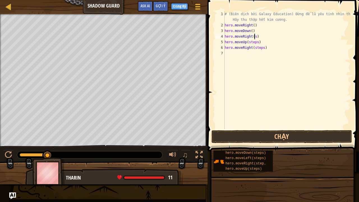
type textarea "hero.moveRight()"
click at [271, 55] on div "# (Biên dịch bởi Galaxy Education) Đừng để lũ yêu tinh nhìn thấy. Hãy thu thập …" at bounding box center [286, 78] width 127 height 134
click at [255, 41] on div "# (Biên dịch bởi Galaxy Education) Đừng để lũ yêu tinh nhìn thấy. Hãy thu thập …" at bounding box center [286, 78] width 127 height 134
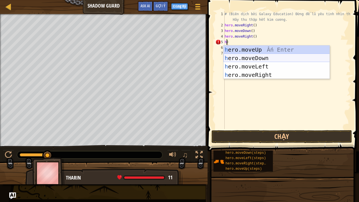
click at [277, 55] on div "h ero.moveUp Ấn Enter h ero.moveDown Ấn Enter h ero.moveLeft Ấn Enter h ero.mov…" at bounding box center [276, 70] width 106 height 50
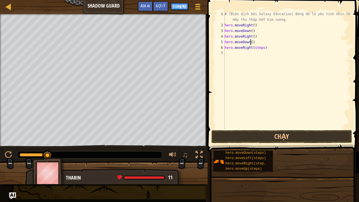
click at [261, 46] on div "# (Biên dịch bởi Galaxy Education) Đừng để lũ yêu tinh nhìn thấy. Hãy thu thập …" at bounding box center [286, 78] width 127 height 134
type textarea "hero.moveRight()"
click at [257, 66] on div "# (Biên dịch bởi Galaxy Education) Đừng để lũ yêu tinh nhìn thấy. Hãy thu thập …" at bounding box center [286, 78] width 127 height 134
click at [273, 137] on button "Chạy" at bounding box center [281, 136] width 140 height 13
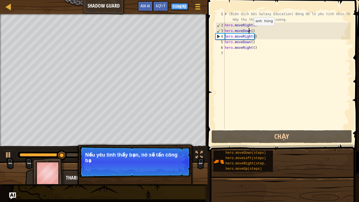
click at [249, 31] on div "# (Biên dịch bởi Galaxy Education) Đừng để lũ yêu tinh nhìn thấy. Hãy thu thập …" at bounding box center [286, 78] width 127 height 134
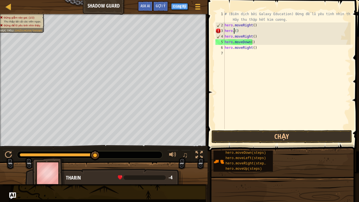
click at [247, 32] on div "# (Biên dịch bởi Galaxy Education) Đừng để lũ yêu tinh nhìn thấy. Hãy thu thập …" at bounding box center [286, 78] width 127 height 134
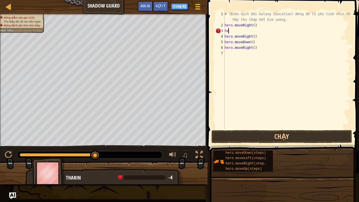
type textarea "h"
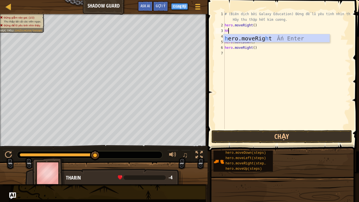
type textarea "h"
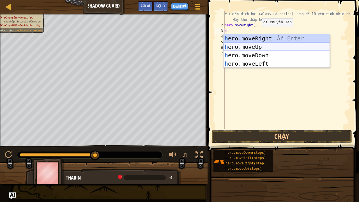
click at [280, 48] on div "h ero.moveRight Ấn Enter h ero.moveUp Ấn Enter h ero.moveDown Ấn Enter h ero.mo…" at bounding box center [276, 59] width 106 height 50
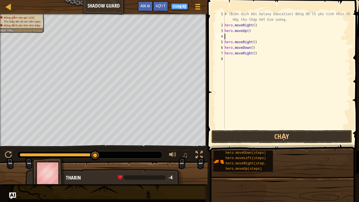
click at [244, 35] on div "# (Biên dịch bởi Galaxy Education) Đừng để lũ yêu tinh nhìn thấy. Hãy thu thập …" at bounding box center [286, 78] width 127 height 134
drag, startPoint x: 258, startPoint y: 34, endPoint x: 226, endPoint y: 36, distance: 31.7
click at [226, 36] on div "# (Biên dịch bởi Galaxy Education) Đừng để lũ yêu tinh nhìn thấy. Hãy thu thập …" at bounding box center [286, 78] width 127 height 134
type textarea "hero.moveUp()"
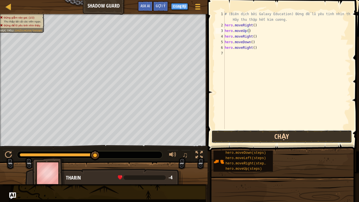
click at [313, 139] on button "Chạy" at bounding box center [281, 136] width 140 height 13
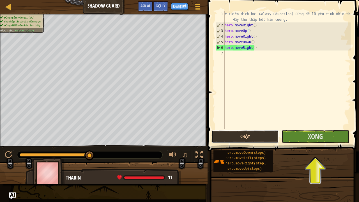
click at [266, 137] on button "Chạy" at bounding box center [244, 136] width 67 height 13
click at [253, 140] on button "Chạy" at bounding box center [244, 136] width 67 height 13
click at [325, 137] on button "Xong" at bounding box center [314, 136] width 67 height 13
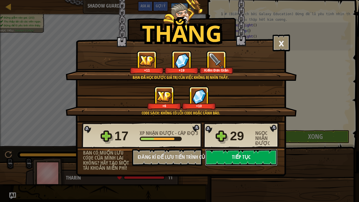
click at [252, 156] on button "Tiếp tục" at bounding box center [241, 157] width 72 height 17
select select "vi"
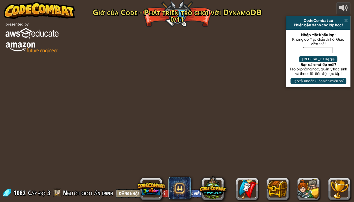
select select "vi"
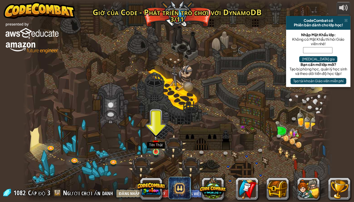
click at [152, 147] on img at bounding box center [156, 143] width 8 height 17
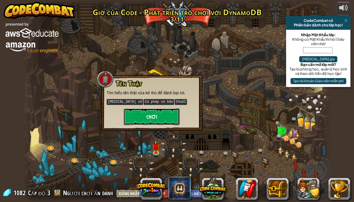
click at [158, 122] on button "Chơi" at bounding box center [152, 116] width 56 height 17
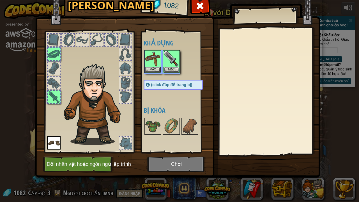
click at [172, 156] on img at bounding box center [177, 75] width 285 height 203
click at [171, 58] on img at bounding box center [171, 59] width 16 height 16
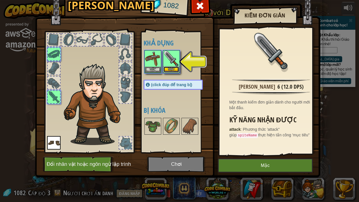
click at [172, 67] on button "Mặc" at bounding box center [171, 69] width 16 height 6
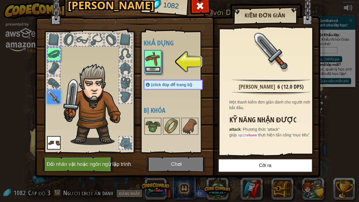
click at [153, 69] on button "Mặc" at bounding box center [153, 69] width 16 height 6
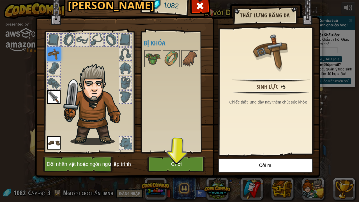
click at [53, 54] on img at bounding box center [53, 53] width 13 height 13
click at [56, 55] on img at bounding box center [53, 53] width 13 height 13
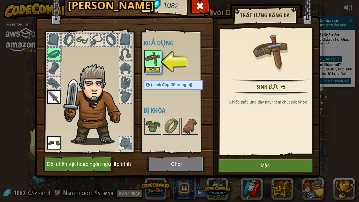
click at [154, 69] on button "Mặc" at bounding box center [153, 69] width 16 height 6
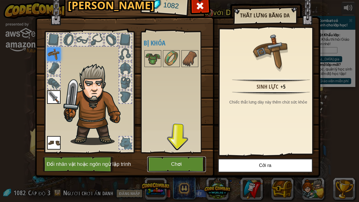
click at [184, 156] on button "Chơi" at bounding box center [176, 163] width 59 height 15
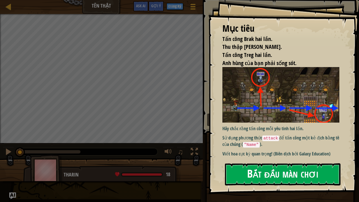
click at [303, 156] on button "Bắt đầu màn chơi" at bounding box center [282, 174] width 115 height 22
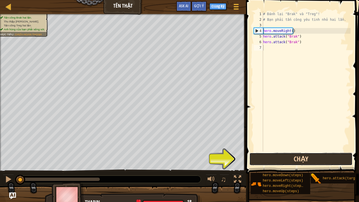
click at [292, 156] on button "Chạy" at bounding box center [300, 158] width 103 height 13
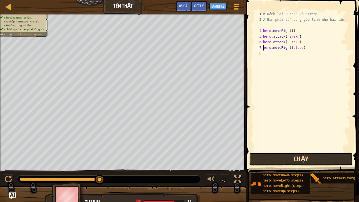
click at [289, 155] on button "Chạy" at bounding box center [300, 158] width 103 height 13
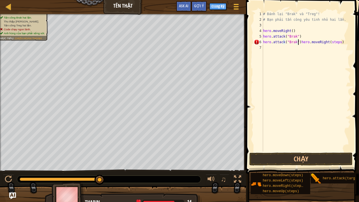
click at [335, 44] on div "# Đánh lại "Brak" và "Treg"! # Bạn phải tấn công yêu tinh nhỏ hai lần. hero . m…" at bounding box center [306, 86] width 89 height 151
type textarea "hero.attack("Brak")"
drag, startPoint x: 324, startPoint y: 67, endPoint x: 313, endPoint y: 75, distance: 13.4
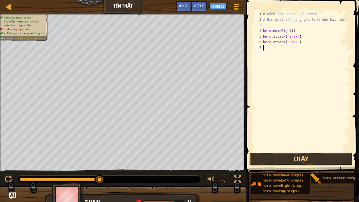
click at [322, 69] on div "# Đánh lại "Brak" và "Treg"! # Bạn phải tấn công yêu tinh nhỏ hai lần. hero . m…" at bounding box center [306, 86] width 89 height 151
type textarea "h"
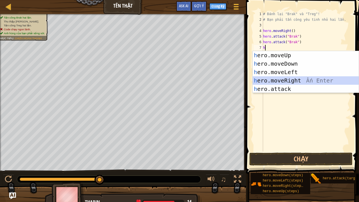
click at [305, 77] on div "h ero.moveUp Ấn Enter h ero.moveDown Ấn Enter h ero.moveLeft Ấn Enter h ero.mov…" at bounding box center [305, 80] width 106 height 59
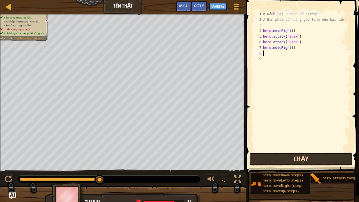
click at [311, 156] on button "Chạy" at bounding box center [300, 158] width 103 height 13
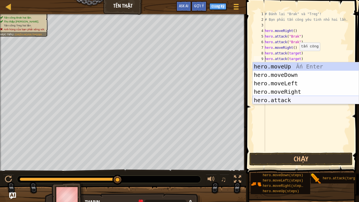
click at [307, 98] on div "hero.moveUp Ấn Enter hero.moveDown Ấn Enter hero.moveLeft Ấn Enter hero.moveRig…" at bounding box center [305, 91] width 106 height 59
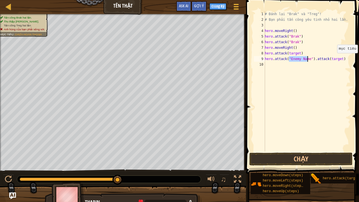
click at [337, 58] on div "# Đánh lại "Brak" và "Treg"! # Bạn phải tấn công yêu tinh nhỏ hai lần. hero . m…" at bounding box center [306, 86] width 87 height 151
type textarea "hero.attack("Enemy Name"))"
click at [266, 62] on div "# Đánh lại "Brak" và "Treg"! # Bạn phải tấn công yêu tinh nhỏ hai lần. hero . m…" at bounding box center [306, 86] width 87 height 151
click at [296, 53] on div "# Đánh lại "Brak" và "Treg"! # Bạn phải tấn công yêu tinh nhỏ hai lần. hero . m…" at bounding box center [306, 86] width 87 height 151
click at [298, 54] on div "# Đánh lại "Brak" và "Treg"! # Bạn phải tấn công yêu tinh nhỏ hai lần. hero . m…" at bounding box center [306, 86] width 87 height 151
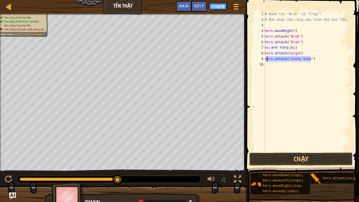
drag, startPoint x: 311, startPoint y: 57, endPoint x: 266, endPoint y: 57, distance: 45.1
click at [266, 57] on div "# Đánh lại "Brak" và "Treg"! # Bạn phải tấn công yêu tinh nhỏ hai lần. hero . m…" at bounding box center [306, 86] width 87 height 151
drag, startPoint x: 303, startPoint y: 52, endPoint x: 259, endPoint y: 45, distance: 44.6
click at [262, 50] on div "h 1 2 3 4 5 6 7 8 9 10 # Đánh lại "Brak" và "Treg"! # Bạn phải tấn công yêu tin…" at bounding box center [301, 81] width 98 height 140
type textarea "hero.moveRight() hero.attack(target)"
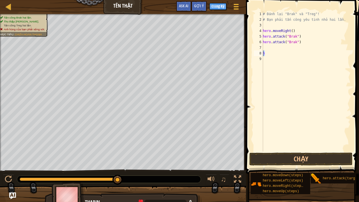
drag, startPoint x: 267, startPoint y: 56, endPoint x: 251, endPoint y: 47, distance: 18.9
click at [261, 53] on div "1 2 3 4 5 6 7 8 9 # Đánh lại "Brak" và "Treg"! # Bạn phải tấn công yêu tinh nhỏ…" at bounding box center [301, 81] width 98 height 140
type textarea "h"
click at [266, 48] on div "# Đánh lại "Brak" và "Treg"! # Bạn phải tấn công yêu tinh nhỏ hai lần. hero . m…" at bounding box center [305, 86] width 89 height 151
type textarea "h"
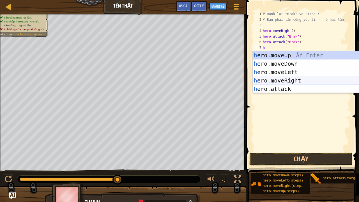
click at [307, 81] on div "h ero.moveUp Ấn Enter h ero.moveDown Ấn Enter h ero.moveLeft Ấn Enter h ero.mov…" at bounding box center [305, 80] width 106 height 59
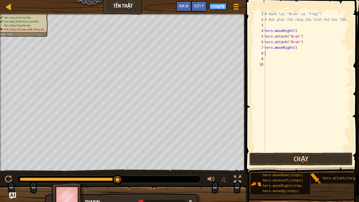
click at [270, 54] on div "# Đánh lại "Brak" và "Treg"! # Bạn phải tấn công yêu tinh nhỏ hai lần. hero . m…" at bounding box center [306, 86] width 87 height 151
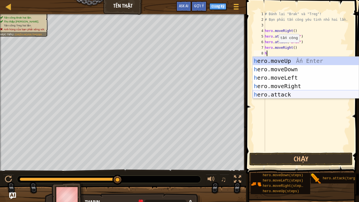
click at [308, 92] on div "h ero.moveUp Ấn Enter h ero.moveDown Ấn Enter h ero.moveLeft Ấn Enter h ero.mov…" at bounding box center [305, 86] width 106 height 59
type textarea "hero.attack("Enemy Name")"
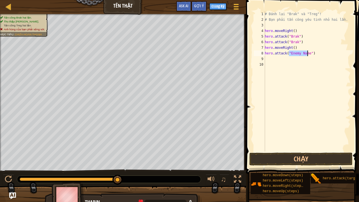
click at [266, 59] on div "# Đánh lại "Brak" và "Treg"! # Bạn phải tấn công yêu tinh nhỏ hai lần. hero . m…" at bounding box center [306, 86] width 87 height 151
click at [309, 53] on div "# Đánh lại "Brak" và "Treg"! # Bạn phải tấn công yêu tinh nhỏ hai lần. hero . m…" at bounding box center [306, 86] width 87 height 151
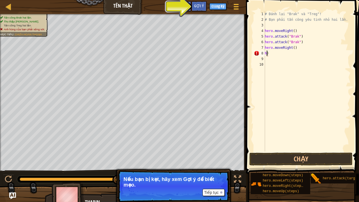
type textarea ")"
click at [283, 50] on div "# Đánh lại "Brak" và "Treg"! # Bạn phải tấn công yêu tinh nhỏ hai lần. hero . m…" at bounding box center [306, 86] width 87 height 151
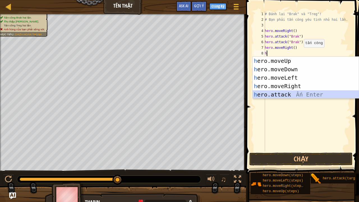
click at [317, 94] on div "h ero.moveUp Ấn Enter h ero.moveDown Ấn Enter h ero.moveLeft Ấn Enter h ero.mov…" at bounding box center [305, 86] width 106 height 59
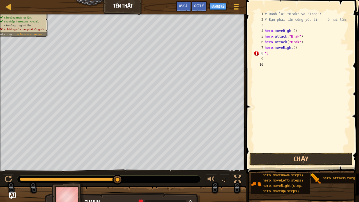
click at [299, 49] on div "# Đánh lại "Brak" và "Treg"! # Bạn phải tấn công yêu tinh nhỏ hai lần. hero . m…" at bounding box center [306, 86] width 87 height 151
type textarea "hero.moveRight()"
click at [301, 57] on div "# Đánh lại "Brak" và "Treg"! # Bạn phải tấn công yêu tinh nhỏ hai lần. hero . m…" at bounding box center [306, 86] width 87 height 151
click at [286, 55] on div "# Đánh lại "Brak" và "Treg"! # Bạn phải tấn công yêu tinh nhỏ hai lần. hero . m…" at bounding box center [306, 86] width 87 height 151
type textarea """
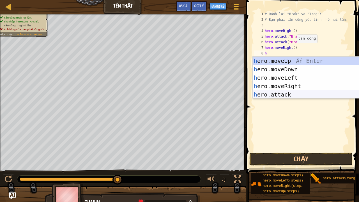
click at [301, 92] on div "h ero.moveUp Ấn Enter h ero.moveDown Ấn Enter h ero.moveLeft Ấn Enter h ero.mov…" at bounding box center [305, 86] width 106 height 59
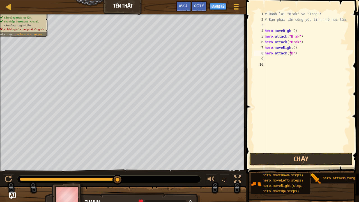
scroll to position [3, 2]
type textarea "hero.attack("brak")"
click at [330, 86] on div "# Đánh lại "Brak" và "Treg"! # Bạn phải tấn công yêu tinh nhỏ hai lần. hero . m…" at bounding box center [306, 86] width 87 height 151
click at [275, 54] on div "# Đánh lại "Brak" và "Treg"! # Bạn phải tấn công yêu tinh nhỏ hai lần. hero . m…" at bounding box center [306, 86] width 87 height 151
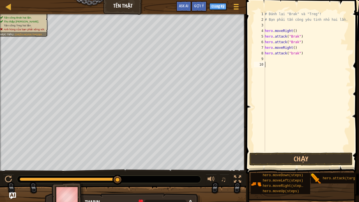
type textarea "hero.attack("brak")"
click at [273, 59] on div "# Đánh lại "Brak" và "Treg"! # Bạn phải tấn công yêu tinh nhỏ hai lần. hero . m…" at bounding box center [306, 86] width 87 height 151
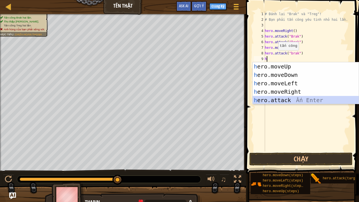
click at [291, 99] on div "h ero.moveUp Ấn Enter h ero.moveDown Ấn Enter h ero.moveLeft Ấn Enter h ero.mov…" at bounding box center [305, 91] width 106 height 59
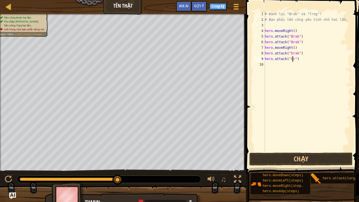
scroll to position [3, 2]
type textarea "hero.attack("brak")"
click at [301, 86] on div "# Đánh lại "Brak" và "Treg"! # Bạn phải tấn công yêu tinh nhỏ hai lần. hero . m…" at bounding box center [306, 86] width 87 height 151
click at [321, 156] on button "Chạy" at bounding box center [300, 158] width 103 height 13
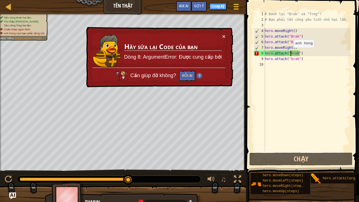
click at [290, 53] on div "# Đánh lại "Brak" và "Treg"! # Bạn phải tấn công yêu tinh nhỏ hai lần. hero . m…" at bounding box center [306, 86] width 87 height 151
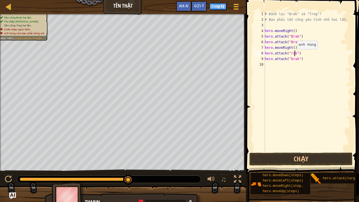
click at [293, 54] on div "# Đánh lại "Brak" và "Treg"! # Bạn phải tấn công yêu tinh nhỏ hai lần. hero . m…" at bounding box center [306, 86] width 87 height 151
type textarea "hero.attack("treg")"
click at [318, 84] on div "# Đánh lại "Brak" và "Treg"! # Bạn phải tấn công yêu tinh nhỏ hai lần. hero . m…" at bounding box center [306, 86] width 87 height 151
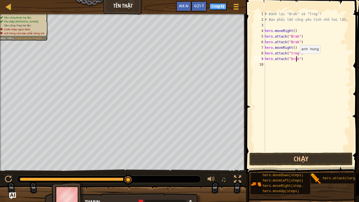
click at [296, 59] on div "# Đánh lại "Brak" và "Treg"! # Bạn phải tấn công yêu tinh nhỏ hai lần. hero . m…" at bounding box center [306, 86] width 87 height 151
type textarea "hero.attack("treg")"
click at [316, 109] on div "# Đánh lại "Brak" và "Treg"! # Bạn phải tấn công yêu tinh nhỏ hai lần. hero . m…" at bounding box center [306, 86] width 87 height 151
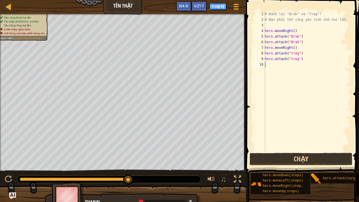
click at [326, 156] on button "Chạy" at bounding box center [300, 158] width 103 height 13
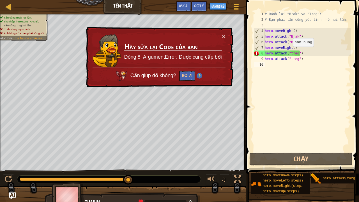
click at [290, 52] on div "# Đánh lại "Brak" và "Treg"! # Bạn phải tấn công yêu tinh nhỏ hai lần. hero . m…" at bounding box center [306, 86] width 87 height 151
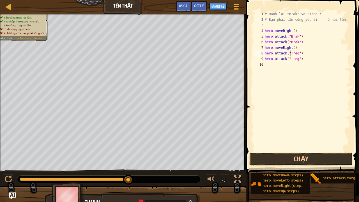
scroll to position [3, 2]
click at [289, 59] on div "# Đánh lại "Brak" và "Treg"! # Bạn phải tấn công yêu tinh nhỏ hai lần. hero . m…" at bounding box center [306, 86] width 87 height 151
type textarea "hero.attack("Treg")"
click at [321, 79] on div "# Đánh lại "Brak" và "Treg"! # Bạn phải tấn công yêu tinh nhỏ hai lần. hero . m…" at bounding box center [306, 86] width 87 height 151
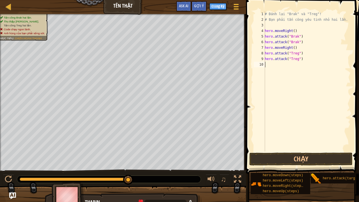
scroll to position [3, 0]
click at [316, 156] on button "Chạy" at bounding box center [300, 158] width 103 height 13
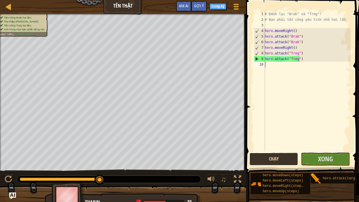
click at [276, 156] on button "Chạy" at bounding box center [273, 158] width 49 height 13
click at [318, 154] on span "Xong" at bounding box center [325, 158] width 15 height 9
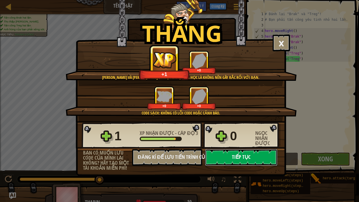
click at [265, 154] on button "Tiếp tục" at bounding box center [241, 157] width 72 height 17
select select "vi"
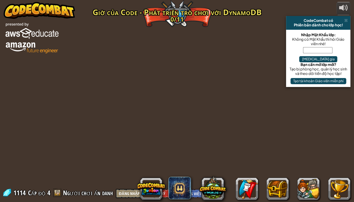
select select "vi"
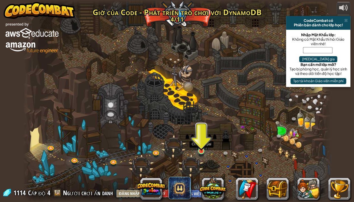
click at [202, 139] on img at bounding box center [202, 142] width 8 height 17
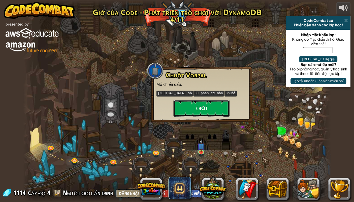
click at [194, 107] on button "Chơi" at bounding box center [202, 108] width 56 height 17
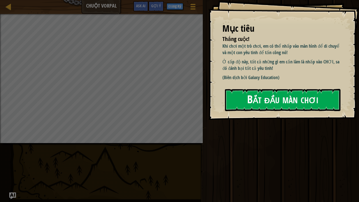
click at [301, 91] on button "Bắt đầu màn chơi" at bounding box center [282, 100] width 115 height 22
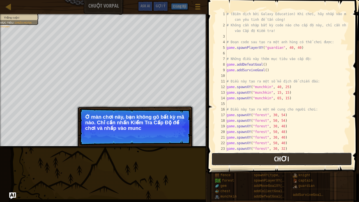
click at [292, 156] on button "Chơi" at bounding box center [281, 158] width 140 height 13
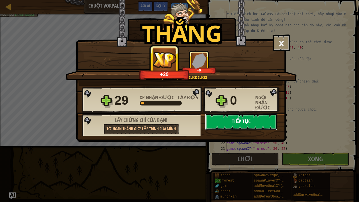
click at [263, 122] on button "Tiếp tục" at bounding box center [241, 121] width 72 height 17
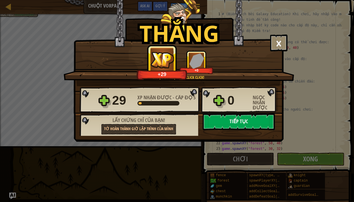
select select "vi"
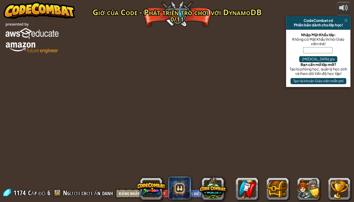
select select "vi"
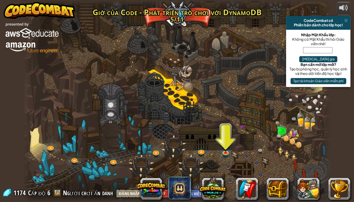
click at [230, 149] on div at bounding box center [177, 101] width 309 height 202
drag, startPoint x: 228, startPoint y: 134, endPoint x: 228, endPoint y: 140, distance: 6.2
click at [228, 134] on div at bounding box center [177, 101] width 309 height 202
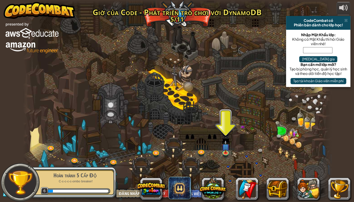
click at [216, 144] on div at bounding box center [177, 101] width 309 height 202
click at [217, 144] on div at bounding box center [177, 101] width 309 height 202
click at [219, 144] on div at bounding box center [177, 101] width 309 height 202
click at [226, 143] on img at bounding box center [226, 142] width 8 height 17
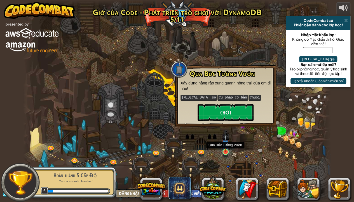
click at [227, 143] on img at bounding box center [226, 142] width 8 height 17
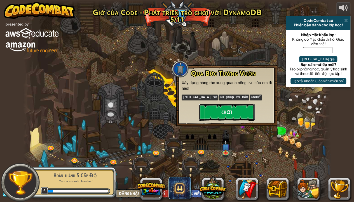
click at [227, 111] on button "Chơi" at bounding box center [227, 112] width 56 height 17
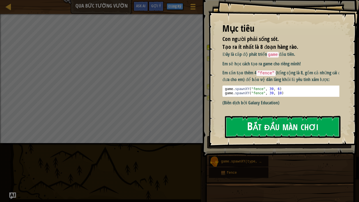
click at [294, 129] on button "Bắt đầu màn chơi" at bounding box center [282, 127] width 115 height 22
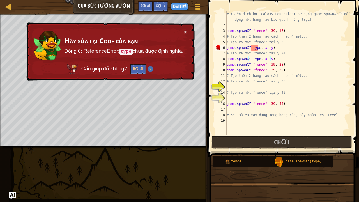
click at [279, 46] on div "# (Biên dịch bởi Galaxy Education) Sử dụng game.spawnXY() để xây dựng một hàng …" at bounding box center [287, 81] width 125 height 140
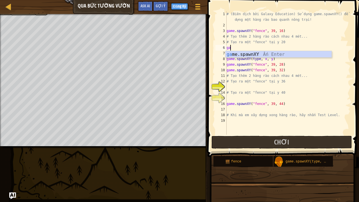
scroll to position [3, 0]
type textarea "g"
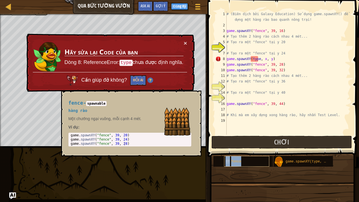
type textarea "fence"
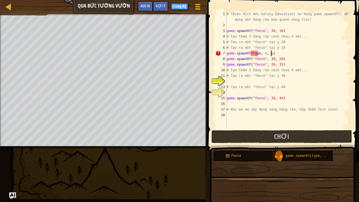
click at [280, 54] on div "# (Biên dịch bởi Galaxy Education) Sử dụng game.spawnXY() để xây dựng một hàng …" at bounding box center [287, 78] width 125 height 134
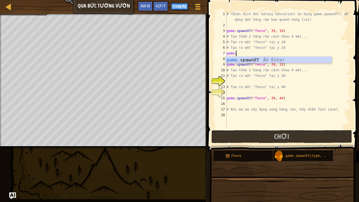
type textarea "g"
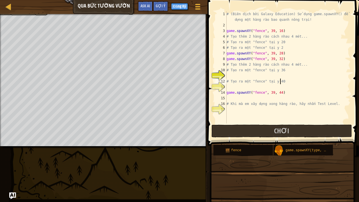
click at [286, 79] on div "# (Biên dịch bởi Galaxy Education) Sử dụng game.spawnXY() để xây dựng một hàng …" at bounding box center [287, 75] width 125 height 129
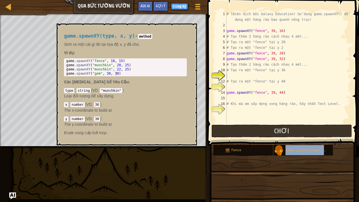
type textarea "# Tạo ra một "fegame.spawnXY(type, x, y)nce" tại y 40"
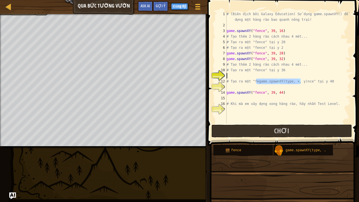
type textarea "# Tạo ra một "fence" tại y 36"
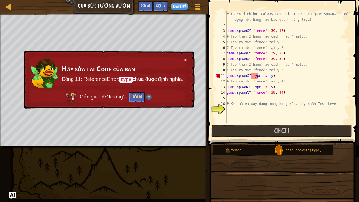
click at [282, 75] on div "# (Biên dịch bởi Galaxy Education) Sử dụng game.spawnXY() để xây dựng một hàng …" at bounding box center [287, 75] width 125 height 129
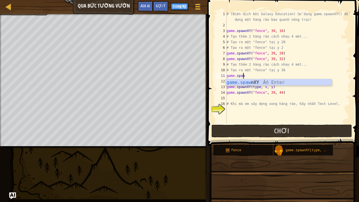
type textarea "g"
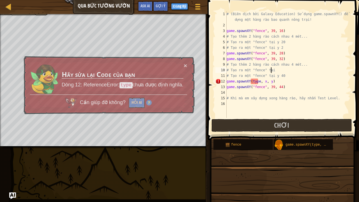
click at [274, 83] on div "# (Biên dịch bởi Galaxy Education) Sử dụng game.spawnXY() để xây dựng một hàng …" at bounding box center [287, 72] width 125 height 123
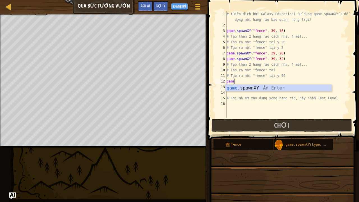
type textarea "g"
type textarea "# Tạo ra một "fence" tại y"
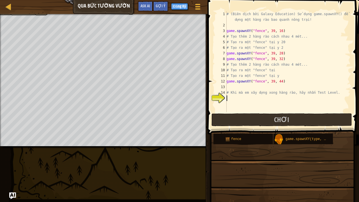
click at [282, 99] on div "# (Biên dịch bởi Galaxy Education) Sử dụng game.spawnXY() để xây dựng một hàng …" at bounding box center [287, 70] width 125 height 118
type textarea "#"
type textarea "game.spawnXY("fence","
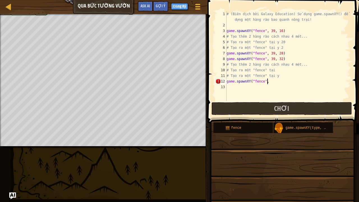
click at [229, 85] on div "# (Biên dịch bởi Galaxy Education) Sử dụng game.spawnXY() để xây dựng một hàng …" at bounding box center [287, 64] width 125 height 106
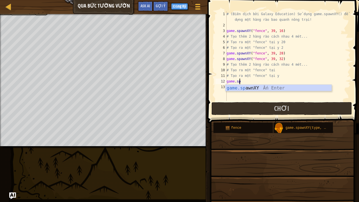
type textarea "g"
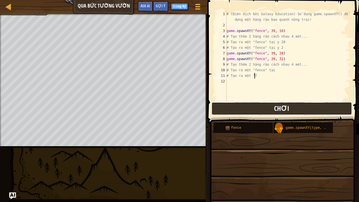
click at [289, 106] on button "Chơi" at bounding box center [281, 108] width 140 height 13
click at [164, 3] on div "Gợi ý" at bounding box center [160, 6] width 15 height 10
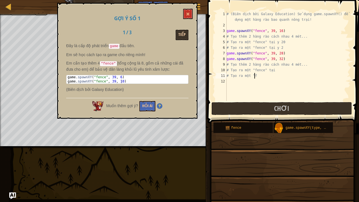
drag, startPoint x: 184, startPoint y: 29, endPoint x: 183, endPoint y: 32, distance: 3.3
click at [184, 30] on div "Gợi ý số 1 1 / 3 Tiếp Đây là cấp độ phát triển game đầu tiên. Em sẽ học cách tạ…" at bounding box center [127, 61] width 140 height 116
click at [180, 36] on button "Tiếp" at bounding box center [181, 35] width 13 height 10
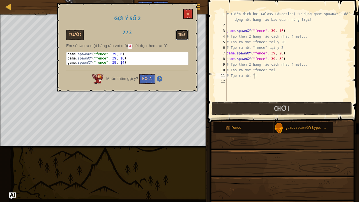
click at [177, 34] on button "Tiếp" at bounding box center [181, 35] width 13 height 10
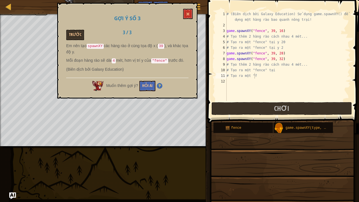
click at [138, 83] on div "Muốn thêm gợi ý? Hỏi AI" at bounding box center [127, 84] width 122 height 13
drag, startPoint x: 163, startPoint y: 79, endPoint x: 152, endPoint y: 83, distance: 10.7
click at [163, 79] on div "Muốn thêm gợi ý? Hỏi AI" at bounding box center [127, 84] width 122 height 13
click at [147, 89] on button "Hỏi AI" at bounding box center [147, 86] width 16 height 10
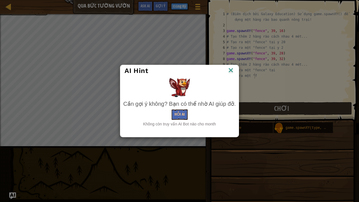
click at [177, 108] on div "Cần gợi ý không? Bạn có thể nhờ AI giúp đỡ. Hỏi AI Không còn truy vấn AI Bot nà…" at bounding box center [179, 113] width 112 height 27
click at [180, 114] on button "Hỏi AI" at bounding box center [179, 114] width 16 height 10
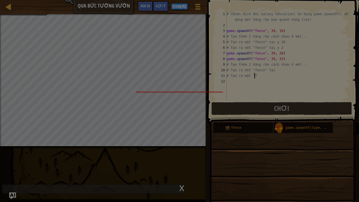
scroll to position [3, 2]
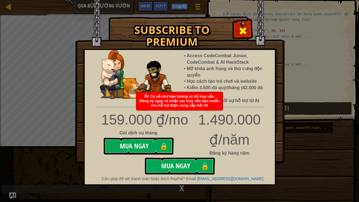
click at [243, 29] on span at bounding box center [242, 30] width 9 height 9
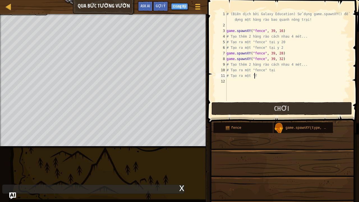
click at [256, 75] on div "# (Biên dịch bởi Galaxy Education) Sử dụng game.spawnXY() để xây dựng một hàng …" at bounding box center [287, 64] width 125 height 106
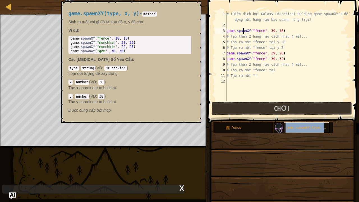
type textarea "game.spawgame.spawnXY(type, x, y)nXY("fence", 39, 16)"
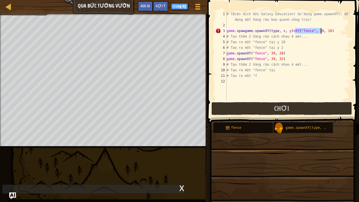
drag, startPoint x: 296, startPoint y: 30, endPoint x: 325, endPoint y: 33, distance: 29.3
click at [325, 33] on div "# (Biên dịch bởi Galaxy Education) Sử dụng game.spawnXY() để xây dựng một hàng …" at bounding box center [287, 64] width 125 height 106
type textarea "# (Biên dịch bởi Galaxy Education) Sử dụng game.spawnXY() để xây dựng một hàng …"
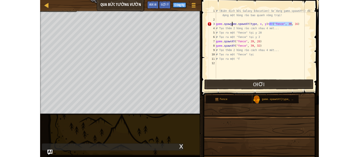
scroll to position [3, 0]
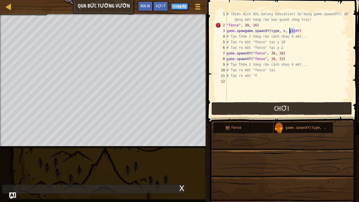
drag, startPoint x: 297, startPoint y: 29, endPoint x: 289, endPoint y: 30, distance: 8.6
click at [289, 30] on div "# (Biên dịch bởi Galaxy Education) Sử dụng game.spawnXY() để xây dựng một hàng …" at bounding box center [287, 64] width 125 height 106
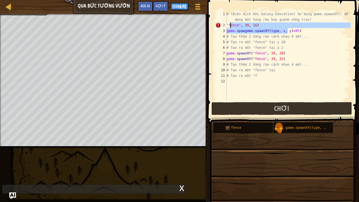
drag, startPoint x: 288, startPoint y: 30, endPoint x: 231, endPoint y: 25, distance: 57.7
click at [231, 25] on div "# (Biên dịch bởi Galaxy Education) Sử dụng game.spawnXY() để xây dựng một hàng …" at bounding box center [287, 64] width 125 height 106
click at [285, 27] on div "# (Biên dịch bởi Galaxy Education) Sử dụng game.spawnXY() để xây dựng một hàng …" at bounding box center [287, 56] width 125 height 90
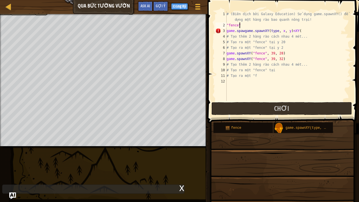
type textarea ""fence"
click at [333, 106] on button "Chơi" at bounding box center [281, 108] width 140 height 13
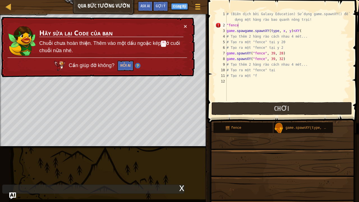
click at [131, 71] on div "× Hãy sửa lại Code của bạn [PERSON_NAME] chưa hoàn thiện. Thêm vào một dấu ngoặ…" at bounding box center [97, 47] width 195 height 63
click at [185, 26] on button "×" at bounding box center [186, 28] width 4 height 6
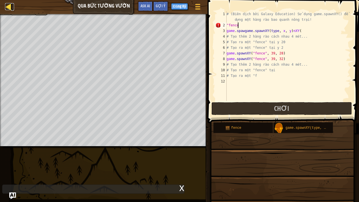
click at [10, 5] on div at bounding box center [8, 6] width 7 height 7
select select "vi"
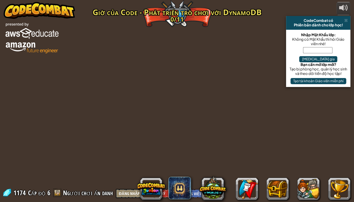
select select "vi"
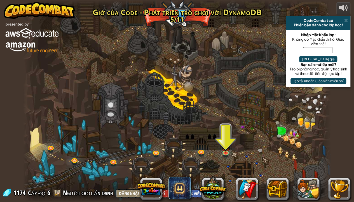
click at [5, 80] on div "powered by CodeCombat có Phiên bản dành cho lớp học! Nhập Mật Khẩu lớp: Không c…" at bounding box center [177, 101] width 354 height 202
